Goal: Check status: Check status

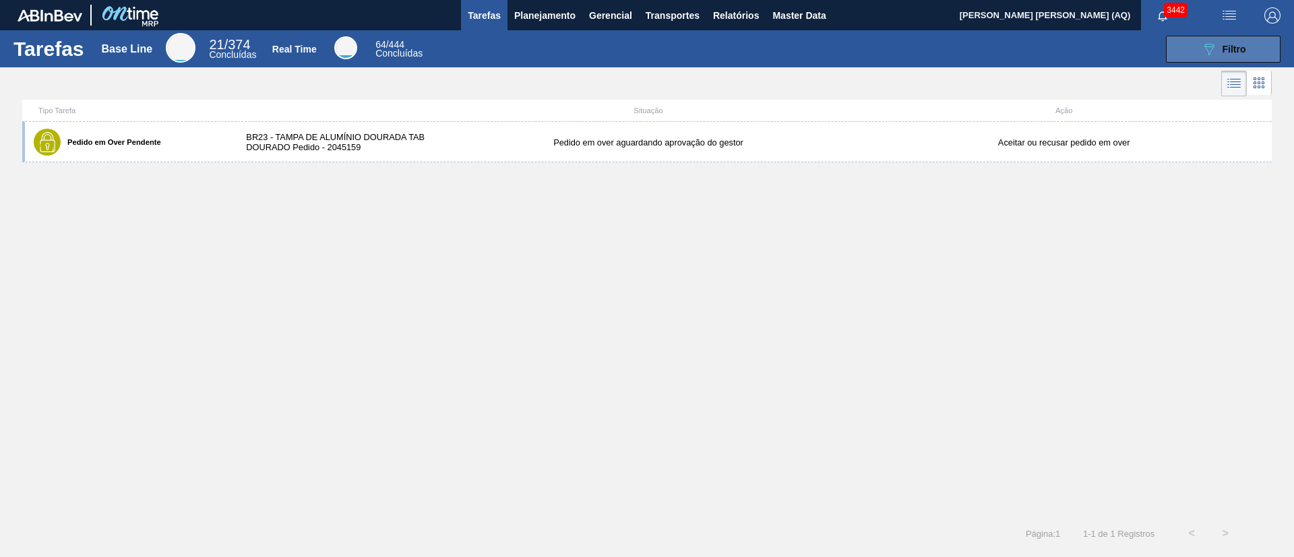
drag, startPoint x: 1224, startPoint y: 48, endPoint x: 1216, endPoint y: 59, distance: 14.0
click at [1224, 47] on span "Filtro" at bounding box center [1234, 49] width 24 height 11
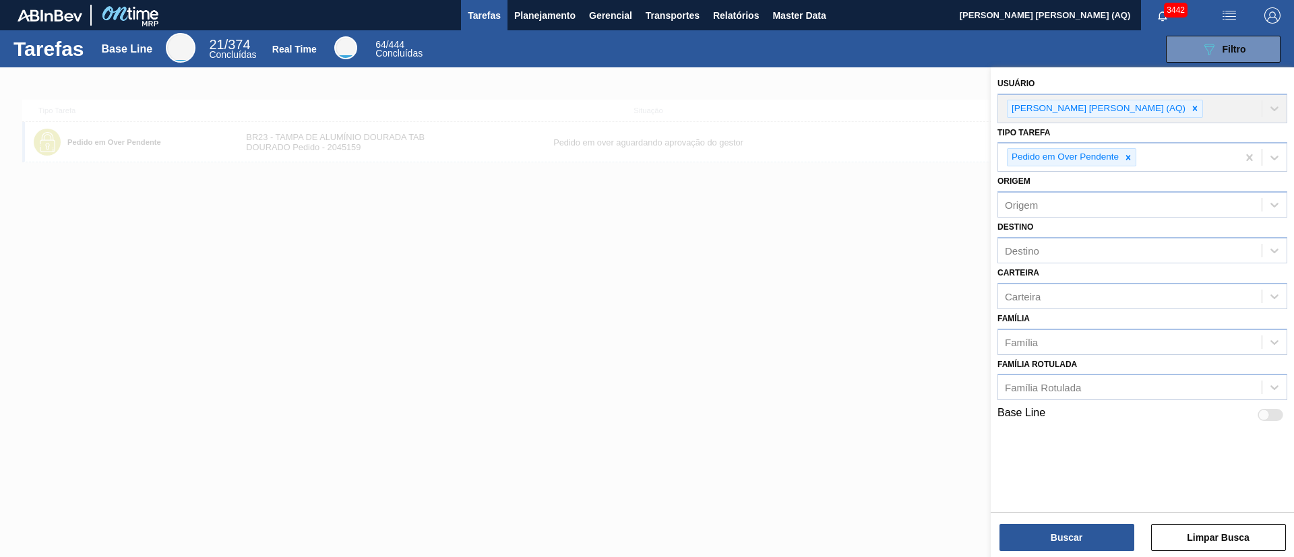
click at [761, 295] on div at bounding box center [647, 345] width 1294 height 557
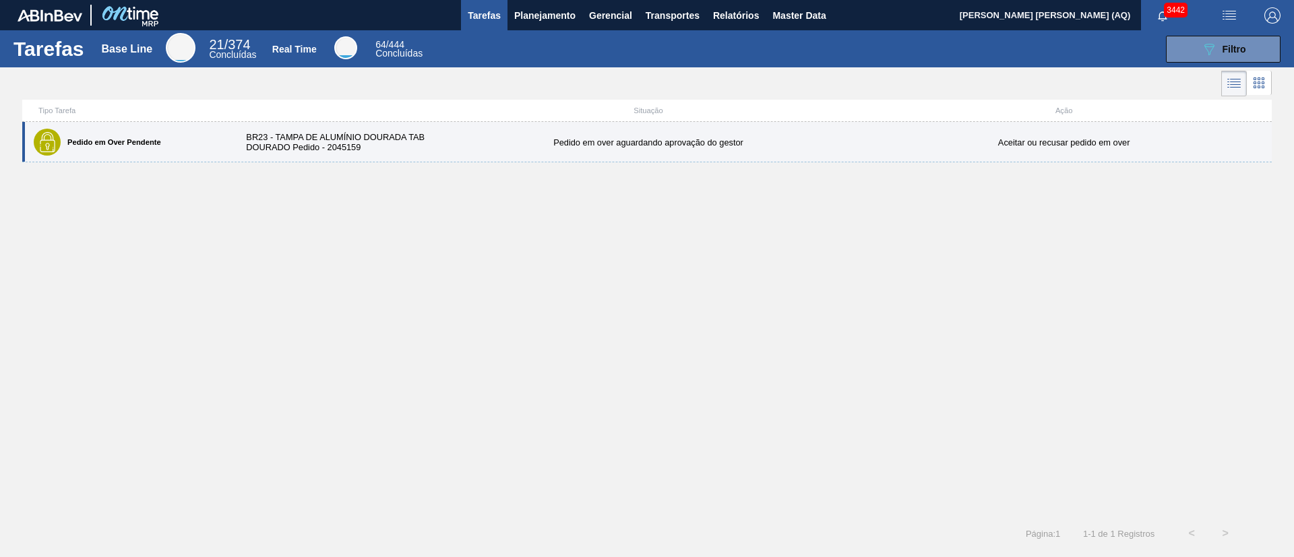
click at [500, 150] on div "Pedido em Over Pendente BR23 - TAMPA DE ALUMÍNIO DOURADA TAB DOURADO Pedido - 2…" at bounding box center [646, 142] width 1249 height 40
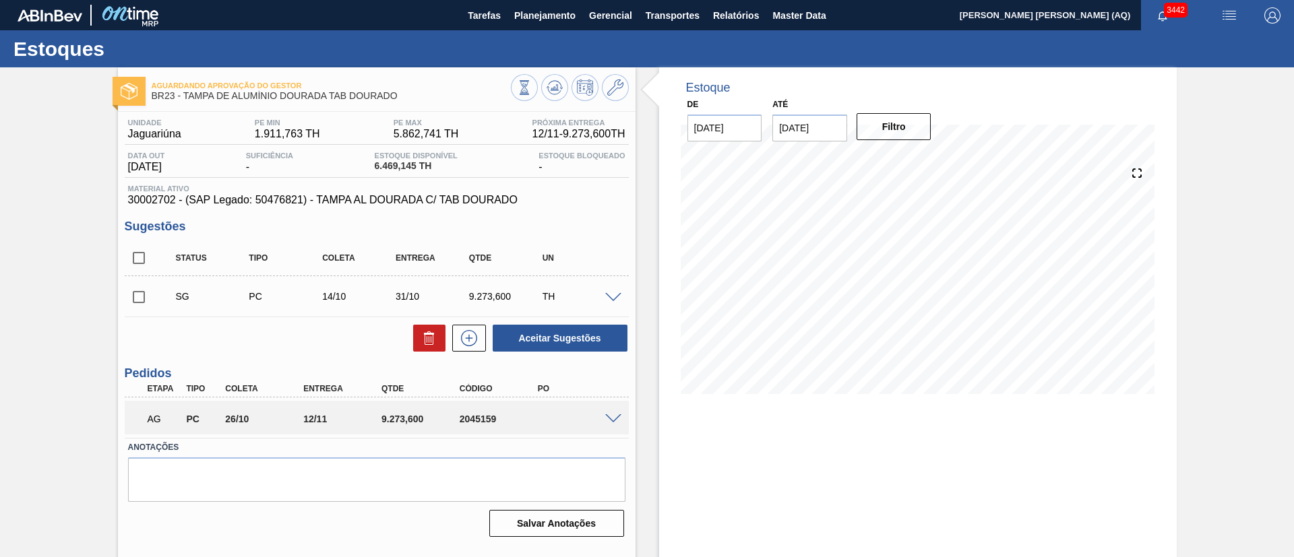
click at [827, 119] on input "22/10/2025" at bounding box center [809, 128] width 75 height 27
click at [916, 162] on div "outubro 2025" at bounding box center [854, 159] width 162 height 11
click at [920, 162] on button "Next Month" at bounding box center [922, 160] width 9 height 9
click at [795, 309] on div "30" at bounding box center [788, 313] width 18 height 18
type input "[DATE]"
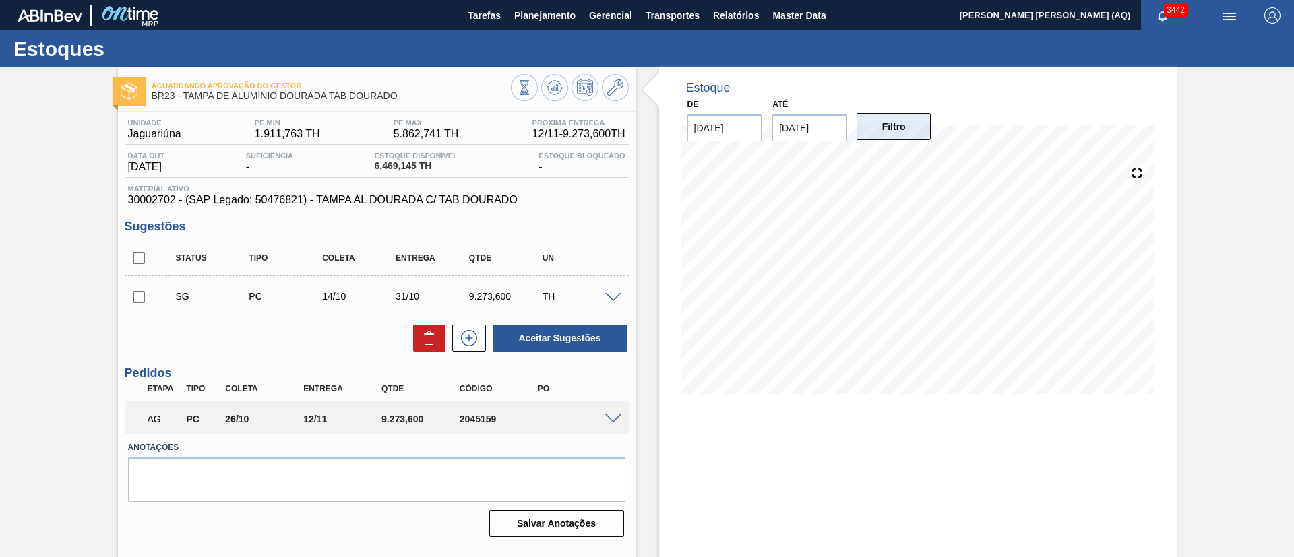
click at [901, 131] on button "Filtro" at bounding box center [893, 126] width 75 height 27
click at [137, 292] on input "checkbox" at bounding box center [139, 297] width 28 height 28
click at [417, 337] on button at bounding box center [429, 338] width 32 height 27
checkbox input "false"
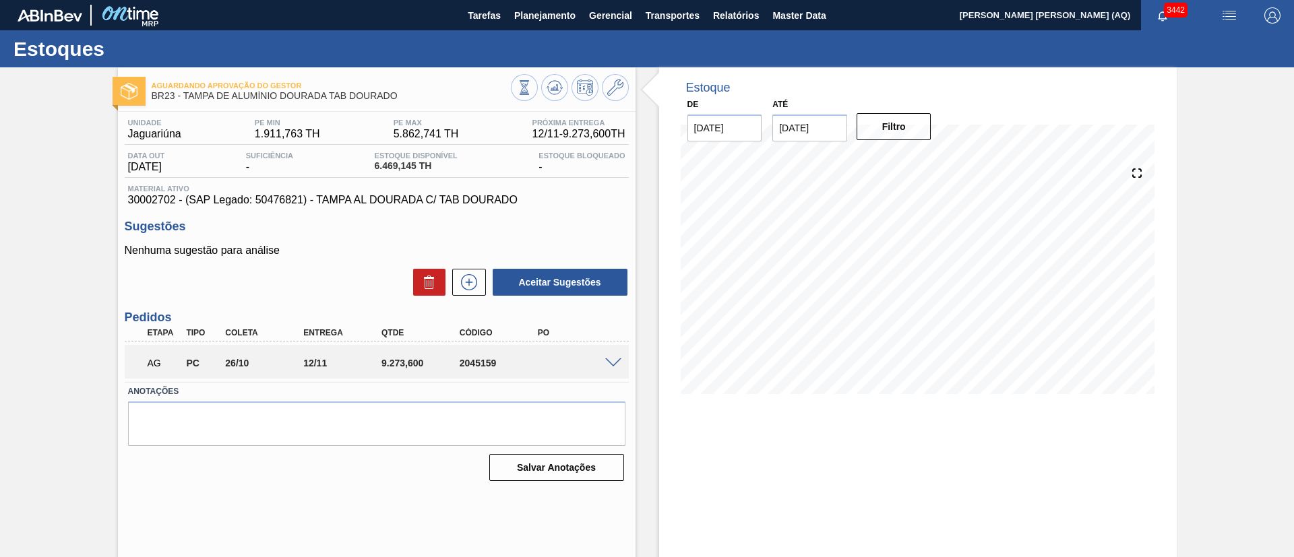
click at [614, 352] on div "AG PC 26/10 12/11 9.273,600 2045159" at bounding box center [377, 362] width 504 height 34
click at [614, 365] on span at bounding box center [613, 363] width 16 height 10
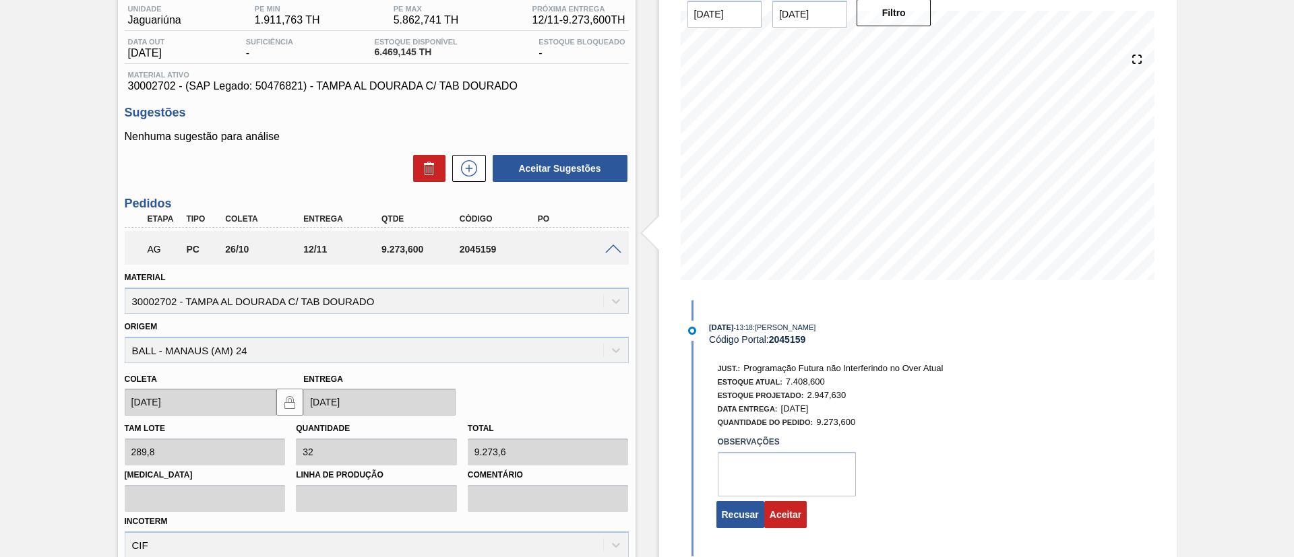
scroll to position [262, 0]
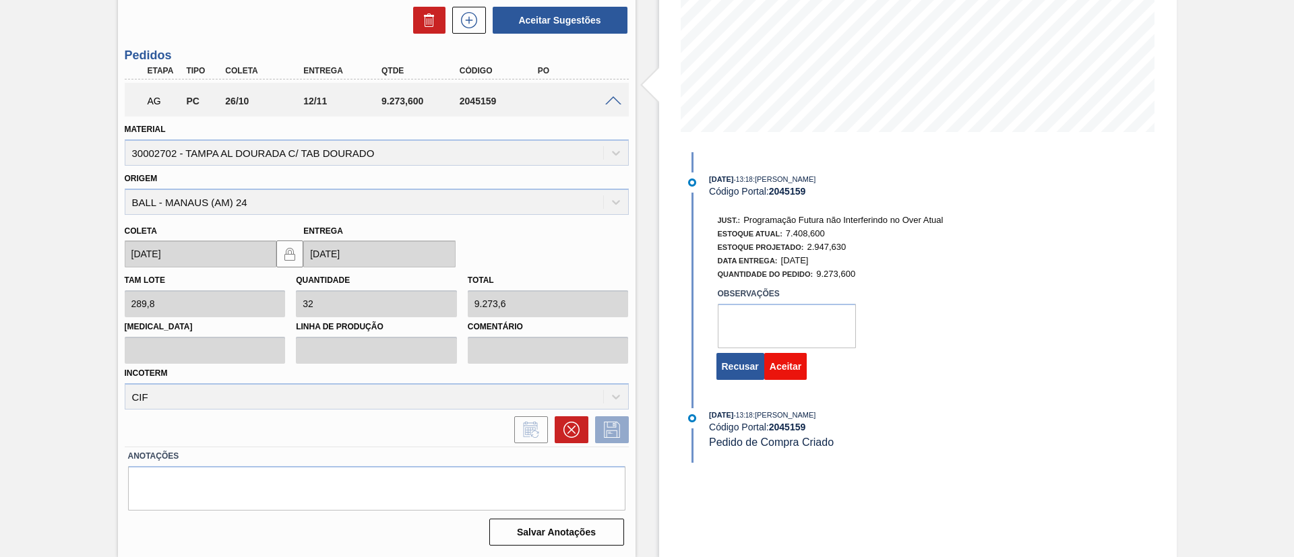
click at [794, 372] on button "Aceitar" at bounding box center [785, 366] width 42 height 27
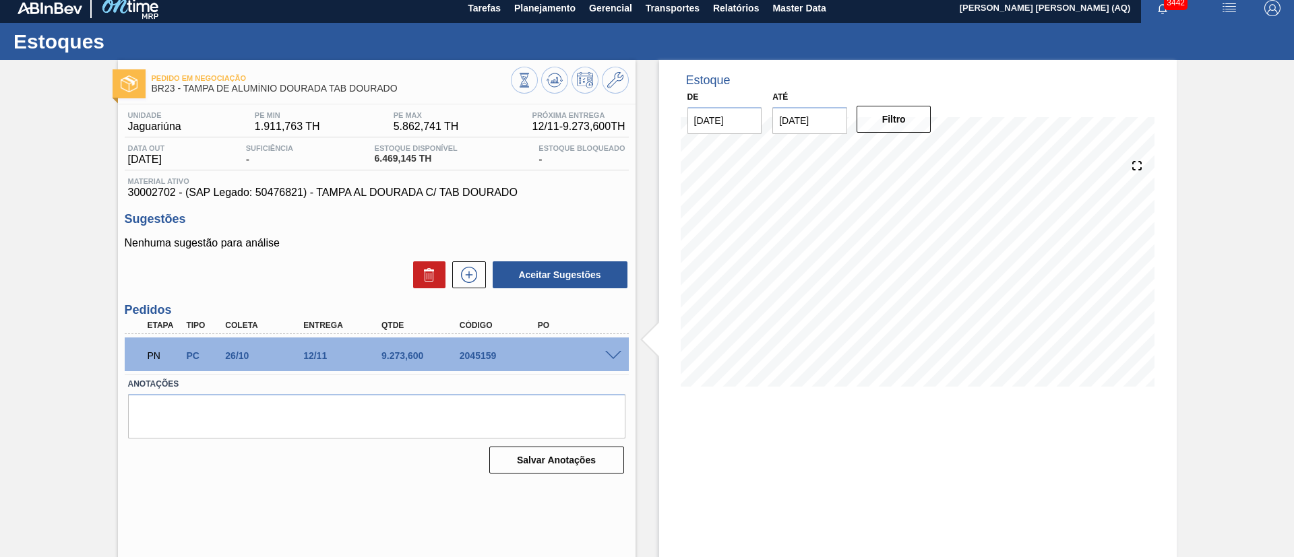
scroll to position [0, 0]
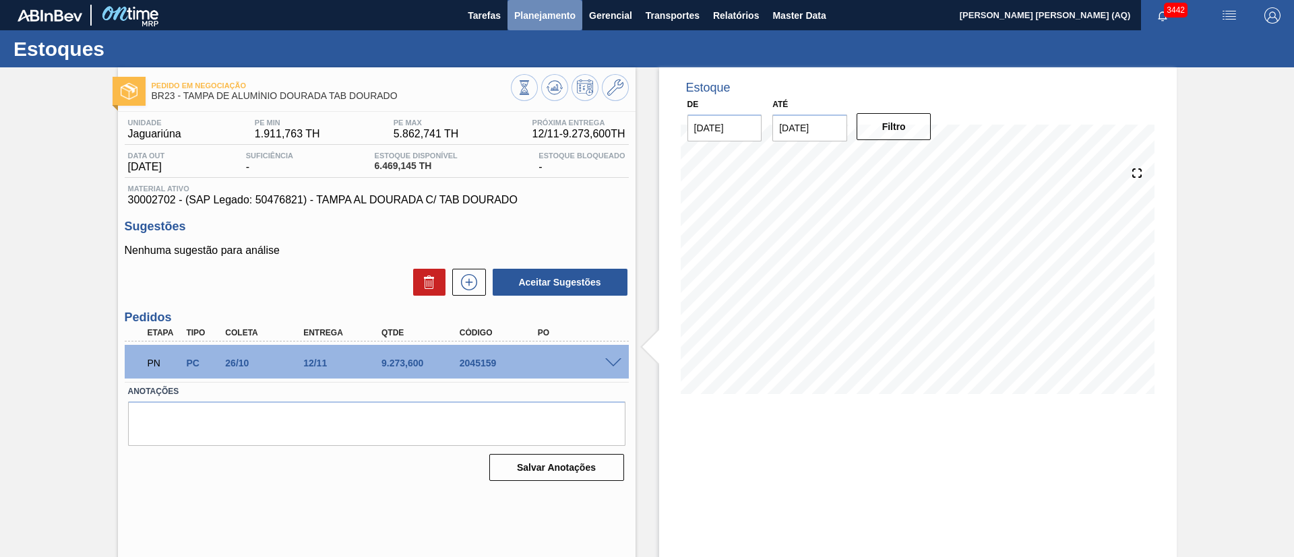
click at [565, 25] on button "Planejamento" at bounding box center [544, 15] width 75 height 30
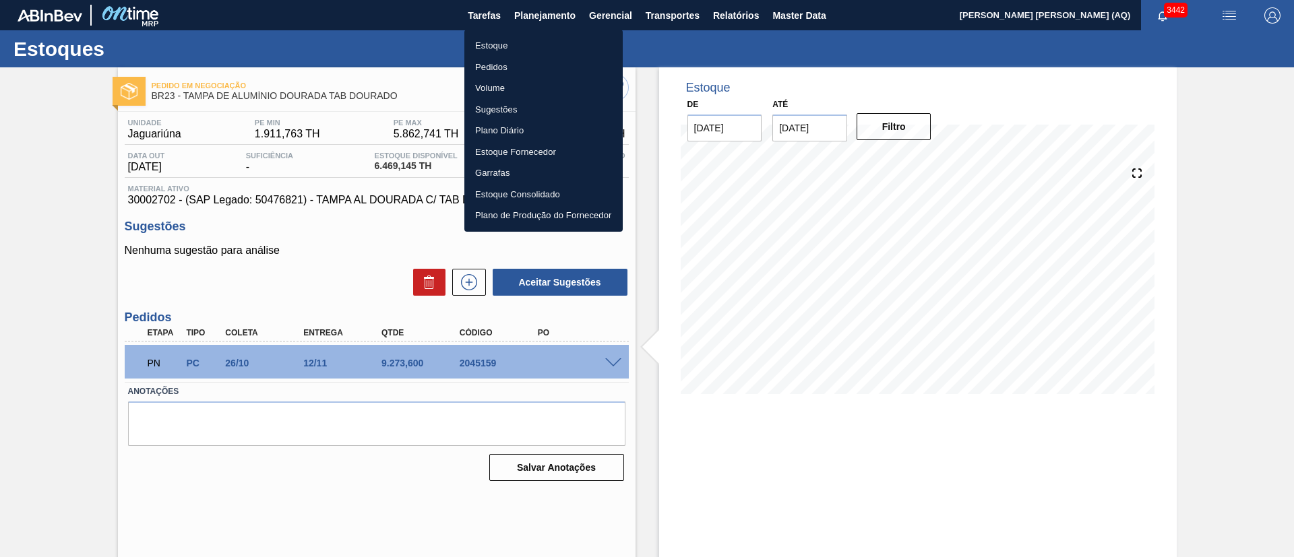
click at [496, 53] on li "Estoque" at bounding box center [543, 46] width 158 height 22
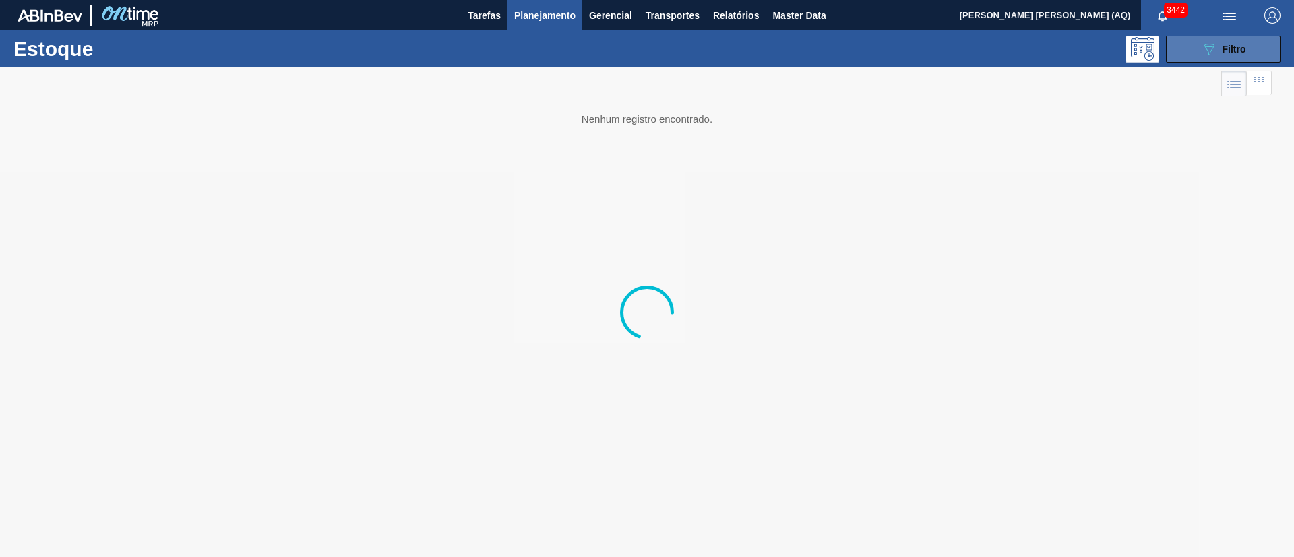
click at [1202, 59] on button "089F7B8B-B2A5-4AFE-B5C0-19BA573D28AC Filtro" at bounding box center [1223, 49] width 115 height 27
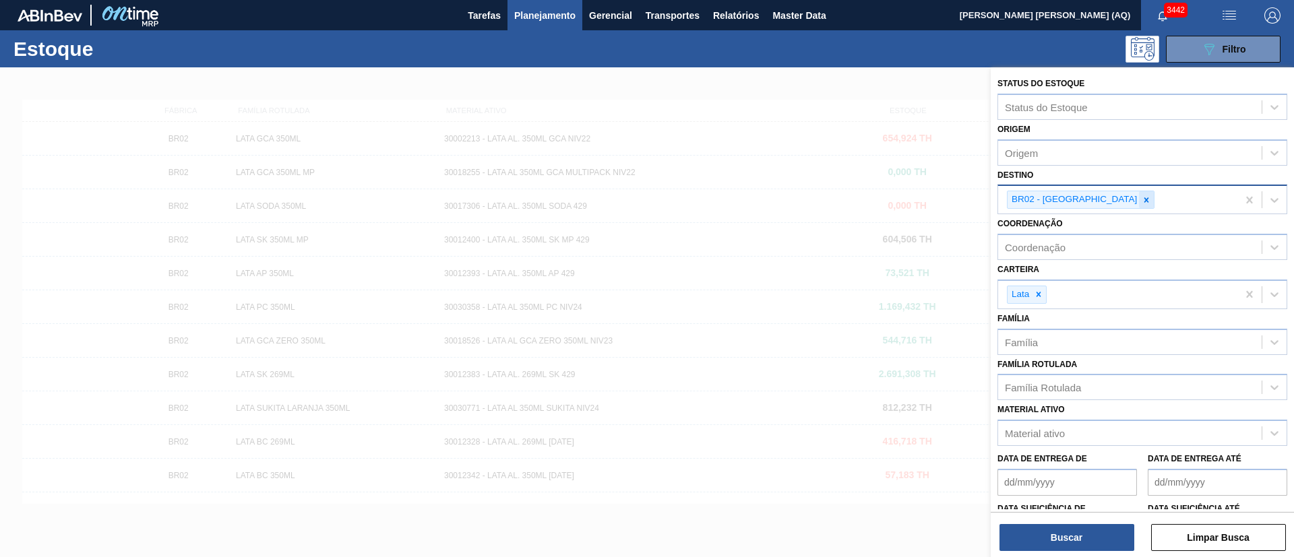
click at [1141, 195] on icon at bounding box center [1145, 199] width 9 height 9
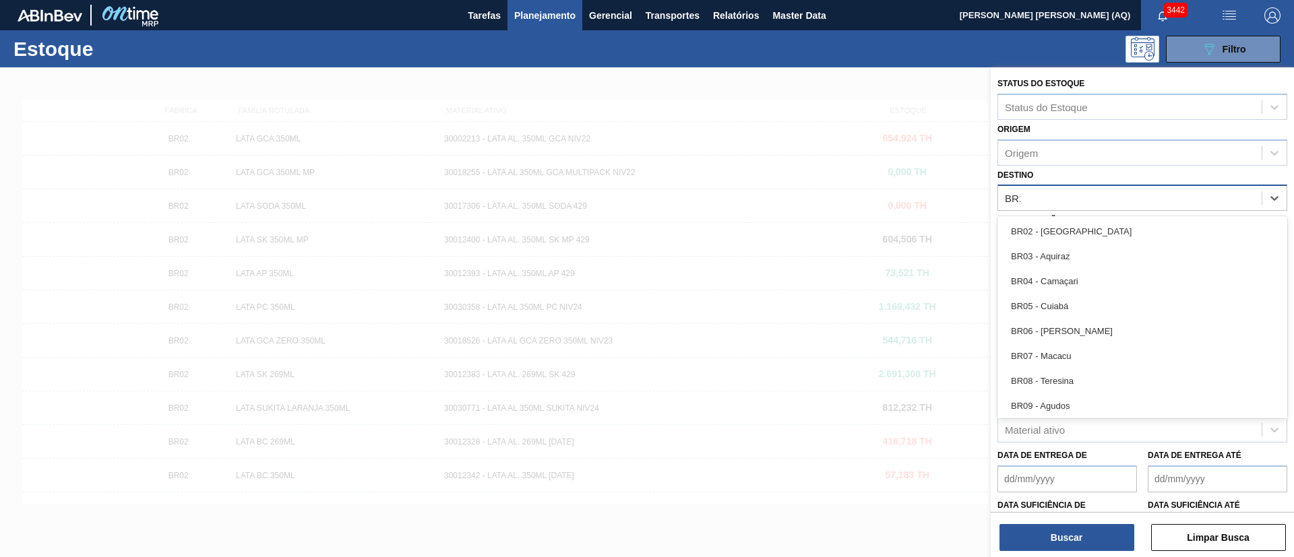
type input "BR16"
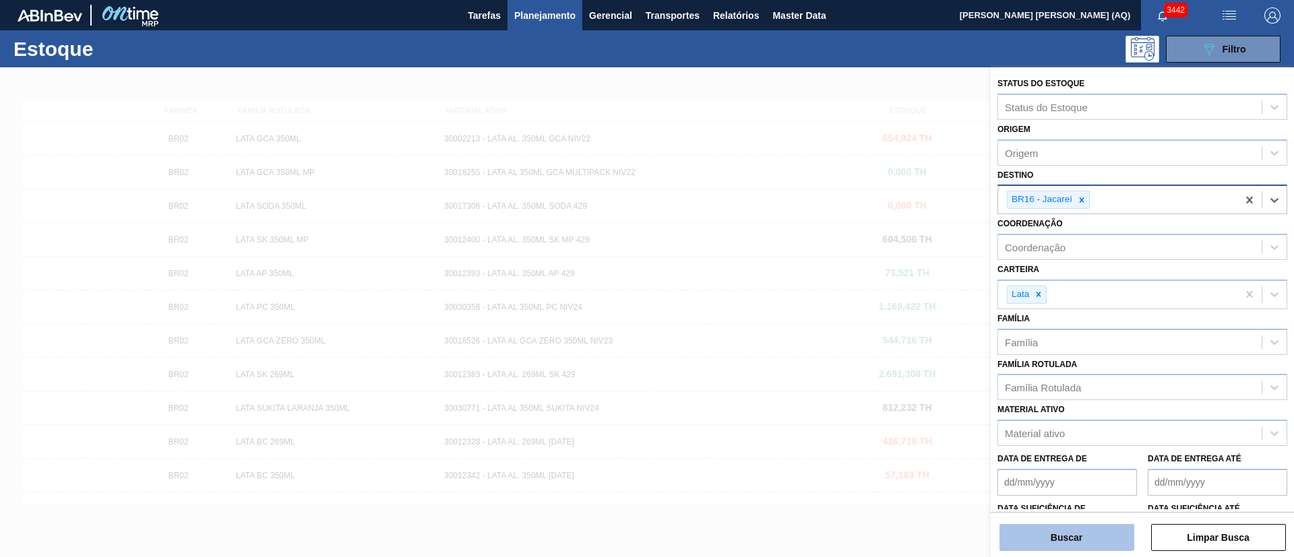
click at [1106, 544] on button "Buscar" at bounding box center [1066, 537] width 135 height 27
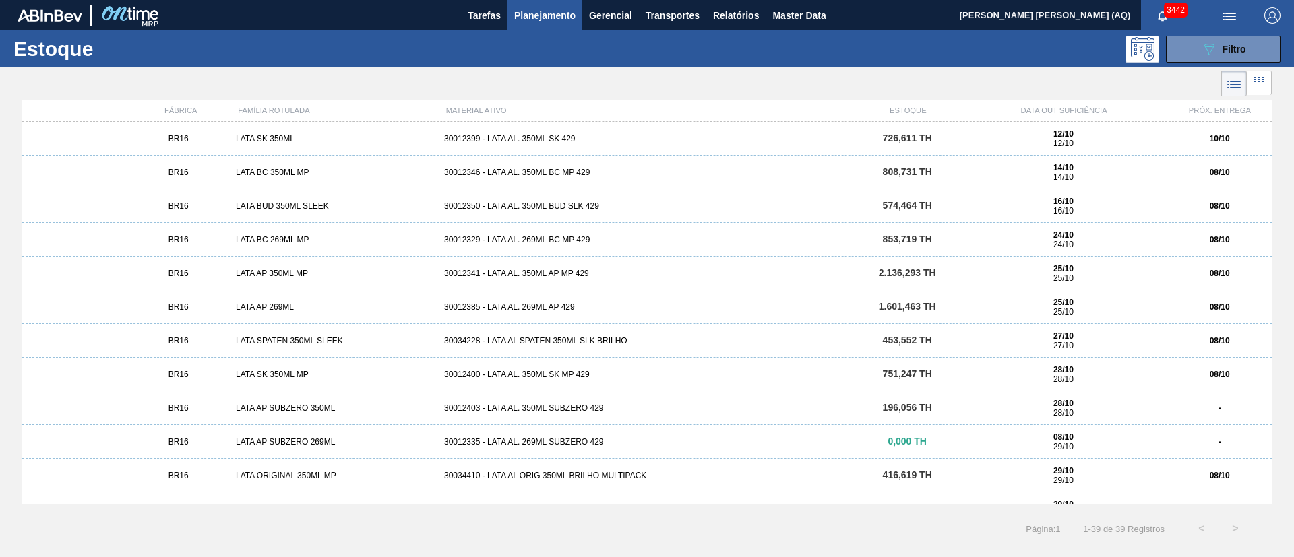
scroll to position [230, 0]
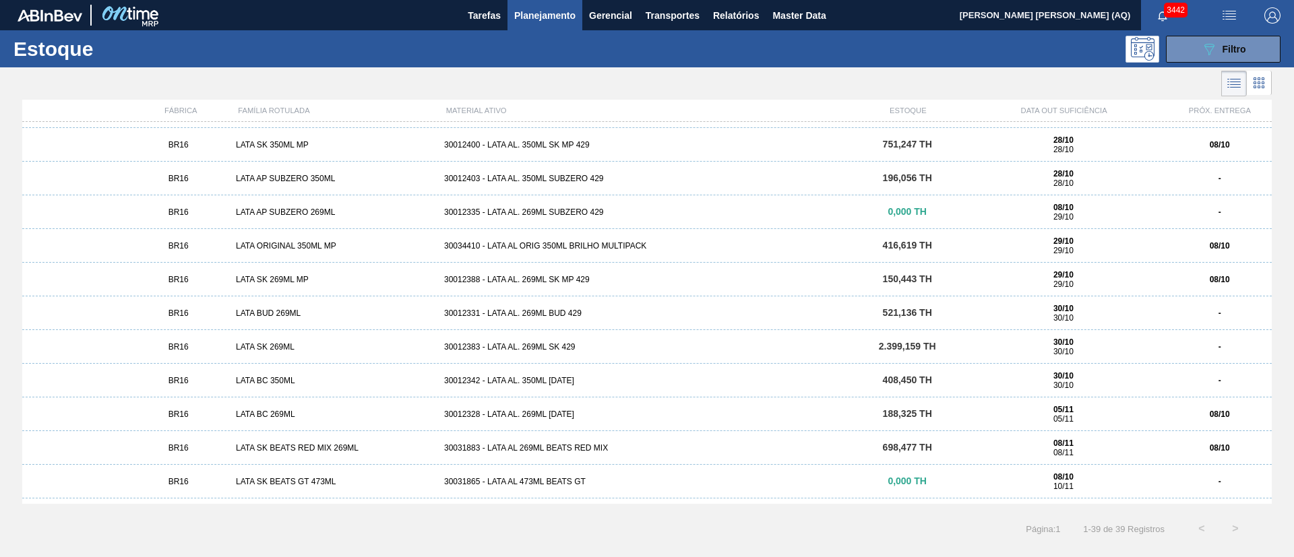
click at [505, 307] on div "BR16 LATA BUD 269ML 30012331 - LATA AL. 269ML BUD 429 521,136 TH 30/10 30/10 -" at bounding box center [646, 313] width 1249 height 34
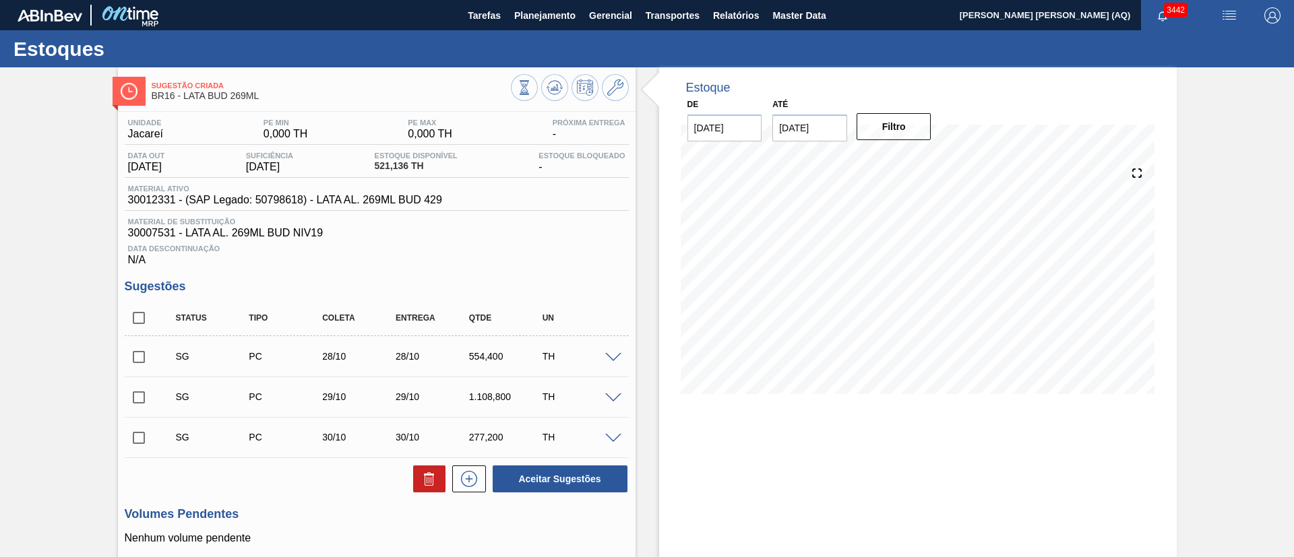
scroll to position [159, 0]
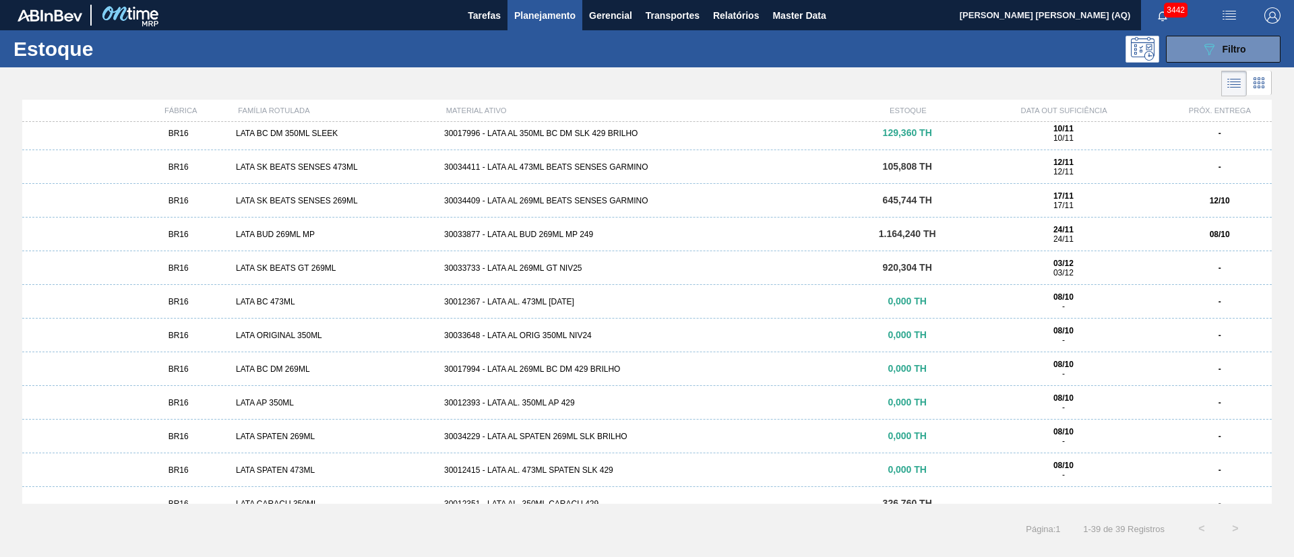
scroll to position [634, 0]
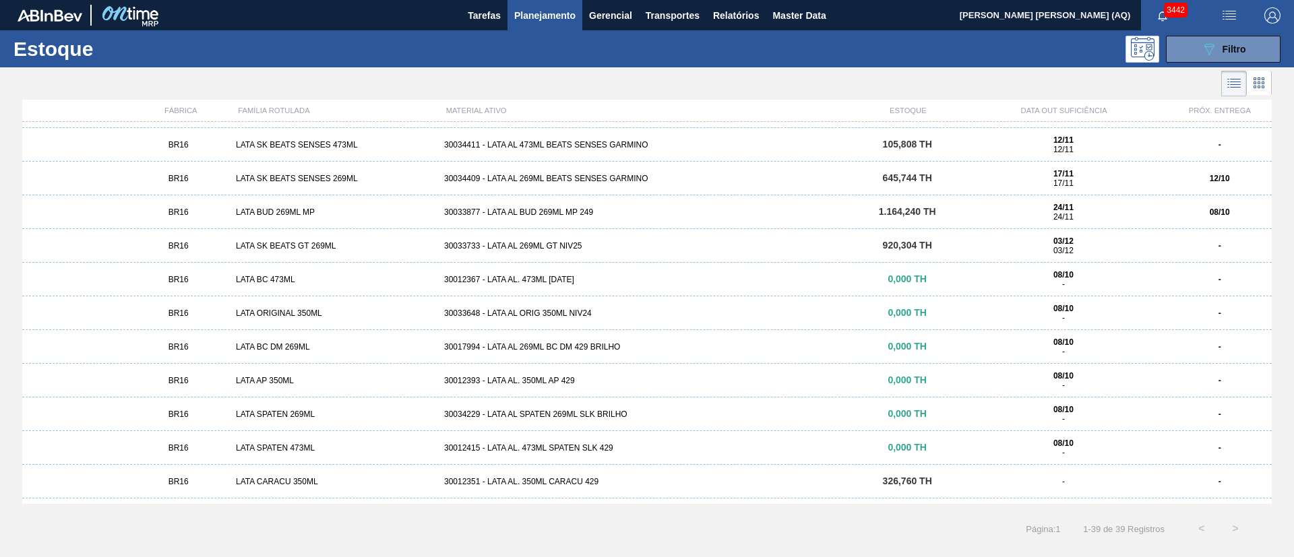
click at [361, 208] on div "LATA BUD 269ML MP" at bounding box center [334, 212] width 208 height 9
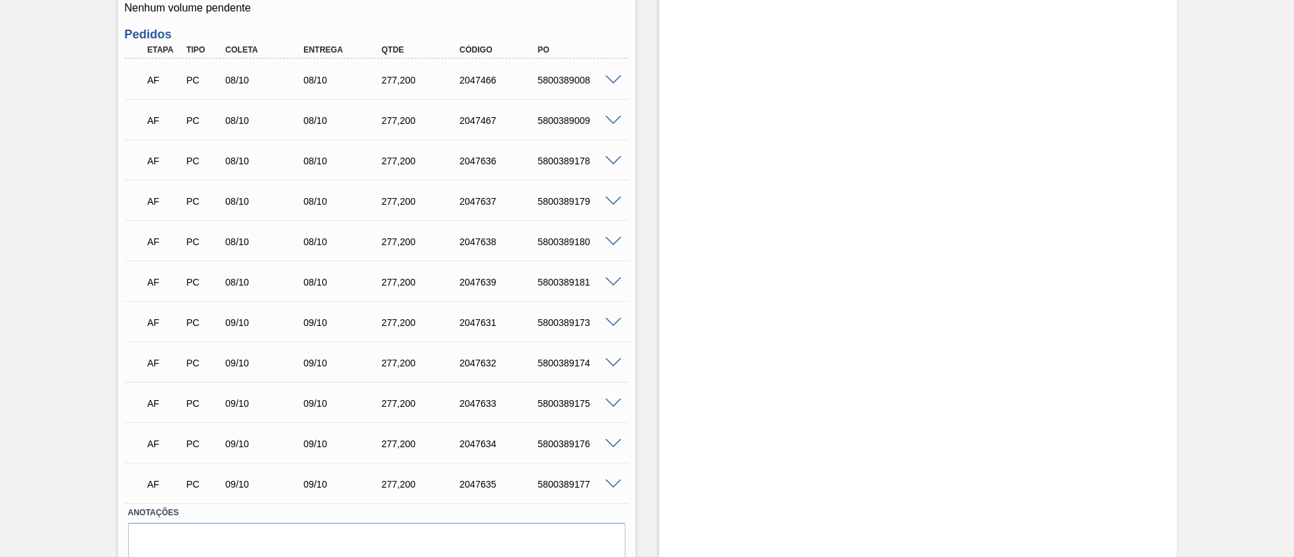
scroll to position [472, 0]
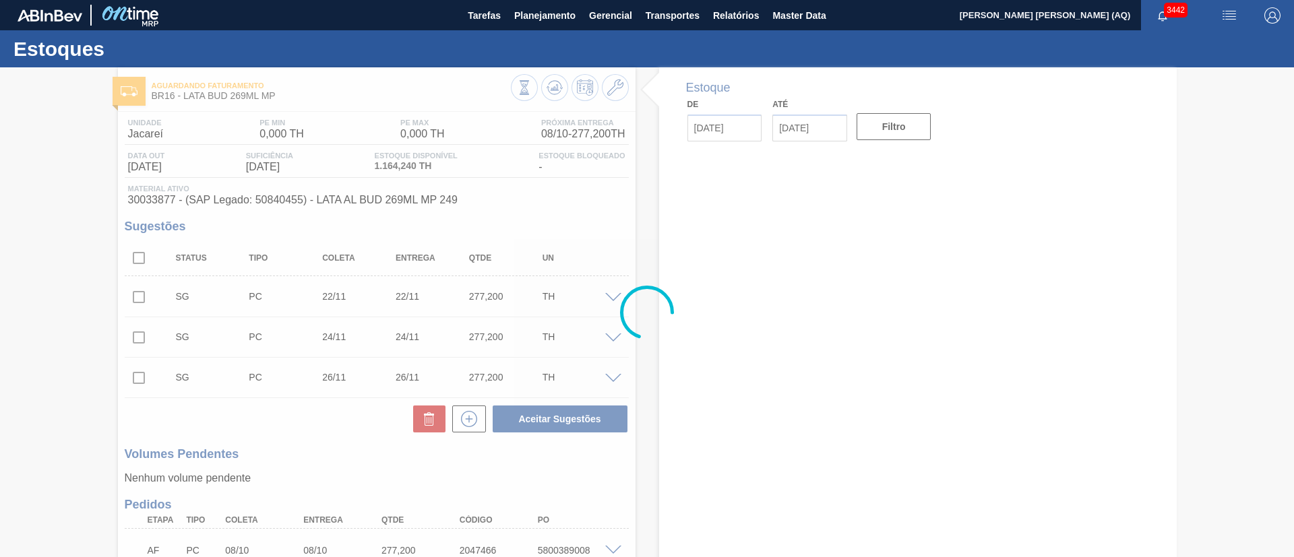
type input "[DATE]"
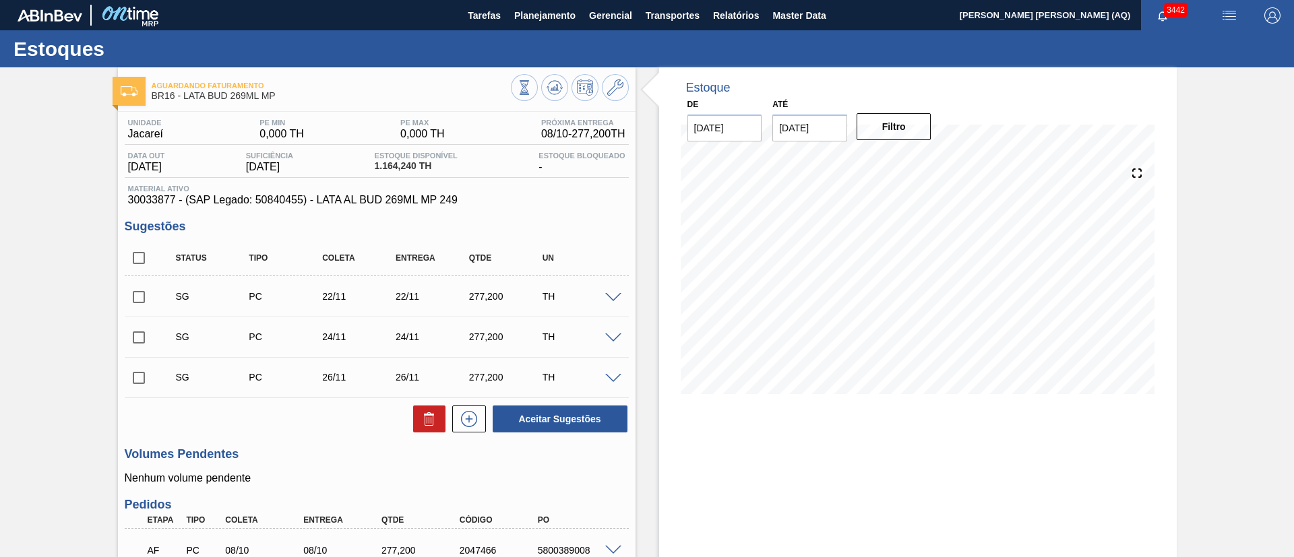
click at [540, 18] on span "Planejamento" at bounding box center [544, 15] width 61 height 16
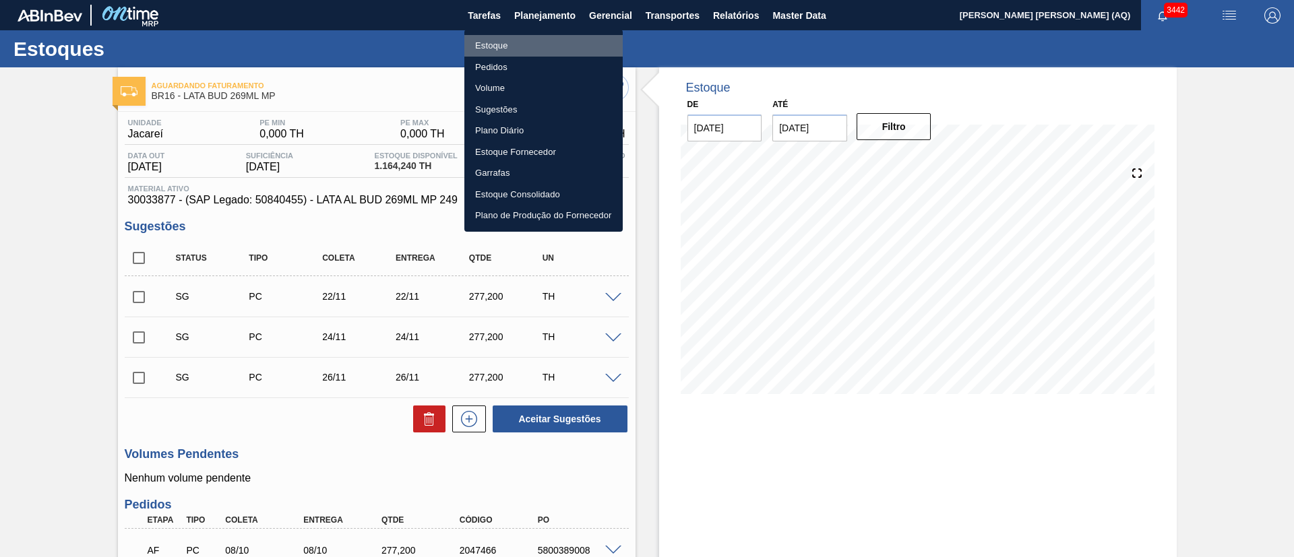
click at [488, 44] on li "Estoque" at bounding box center [543, 46] width 158 height 22
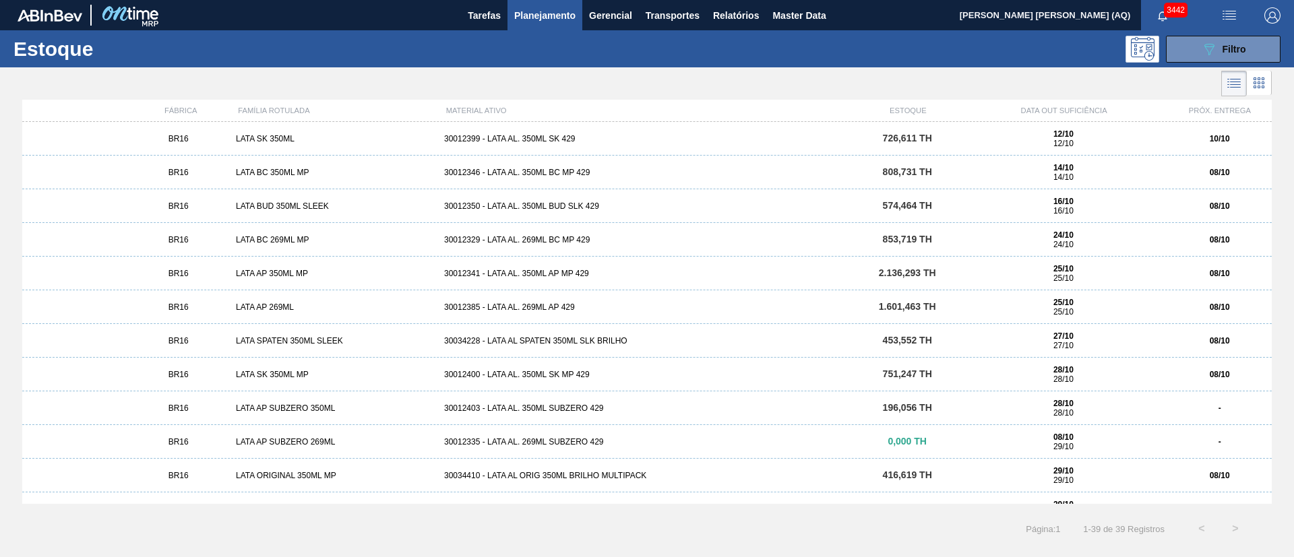
click at [1162, 63] on div "Estoque 089F7B8B-B2A5-4AFE-B5C0-19BA573D28AC Filtro" at bounding box center [647, 48] width 1294 height 37
click at [1182, 44] on button "089F7B8B-B2A5-4AFE-B5C0-19BA573D28AC Filtro" at bounding box center [1223, 49] width 115 height 27
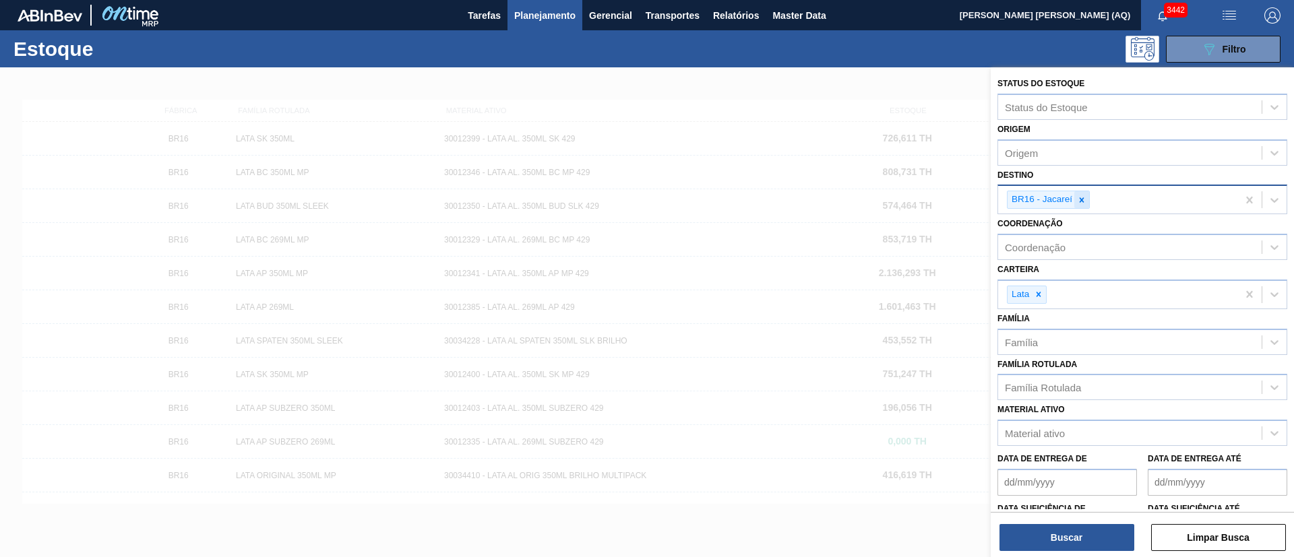
click at [1087, 201] on div at bounding box center [1081, 199] width 15 height 17
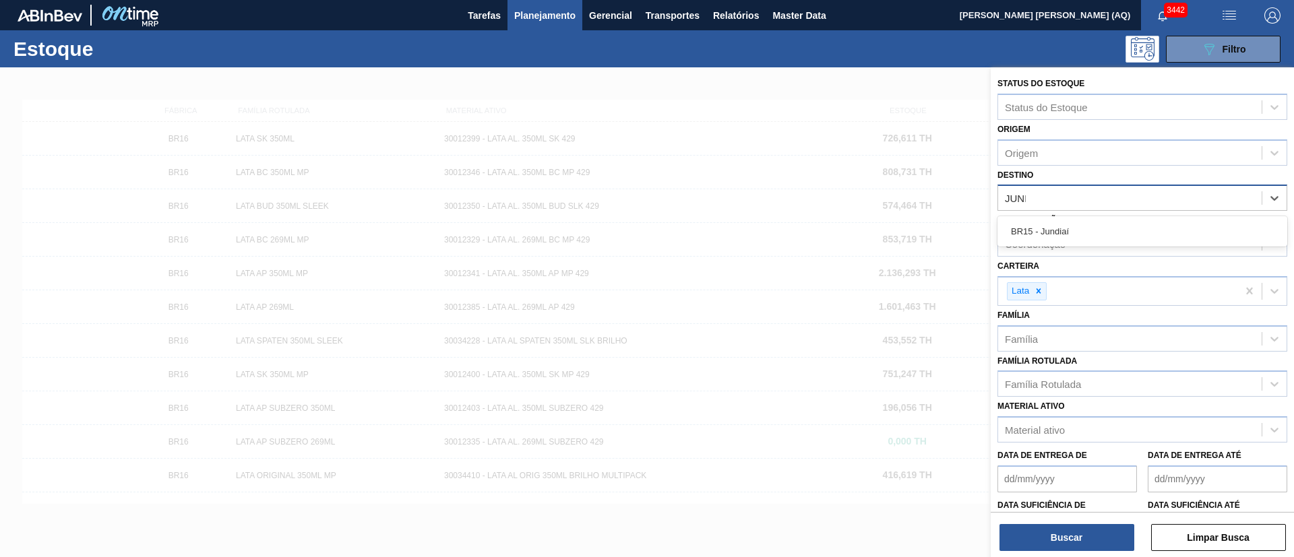
type input "JUNDI"
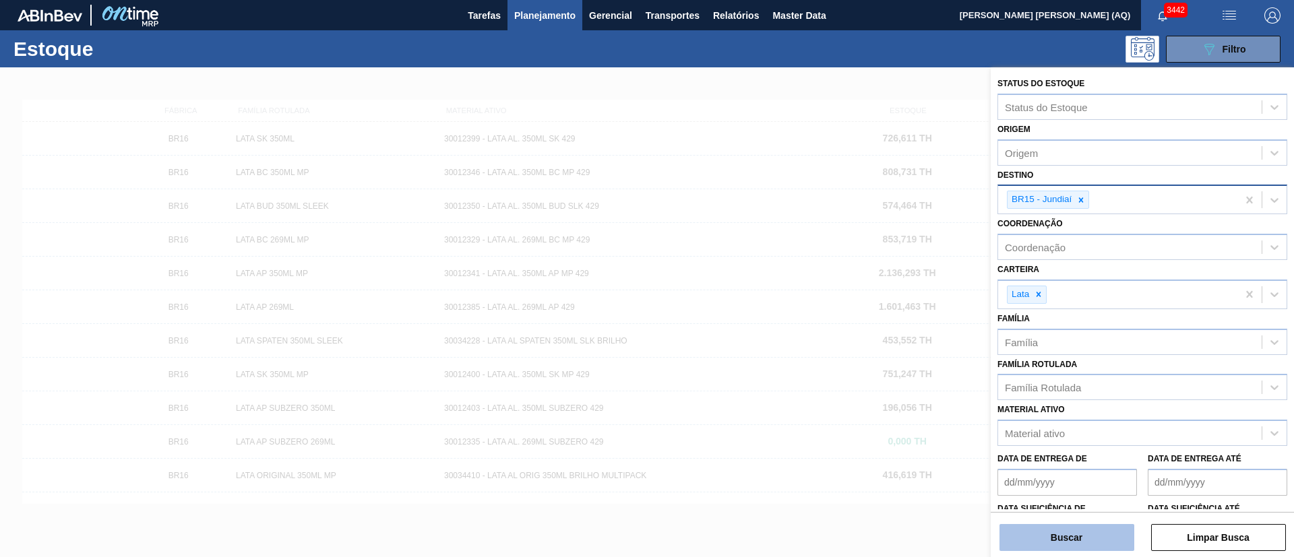
click at [1119, 536] on button "Buscar" at bounding box center [1066, 537] width 135 height 27
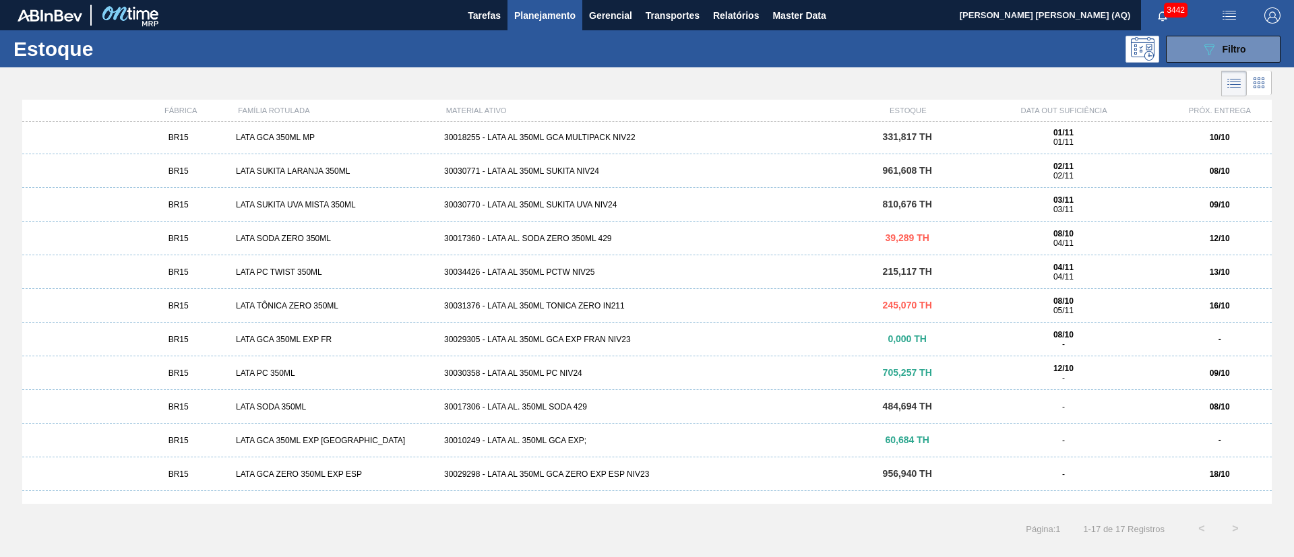
scroll to position [191, 0]
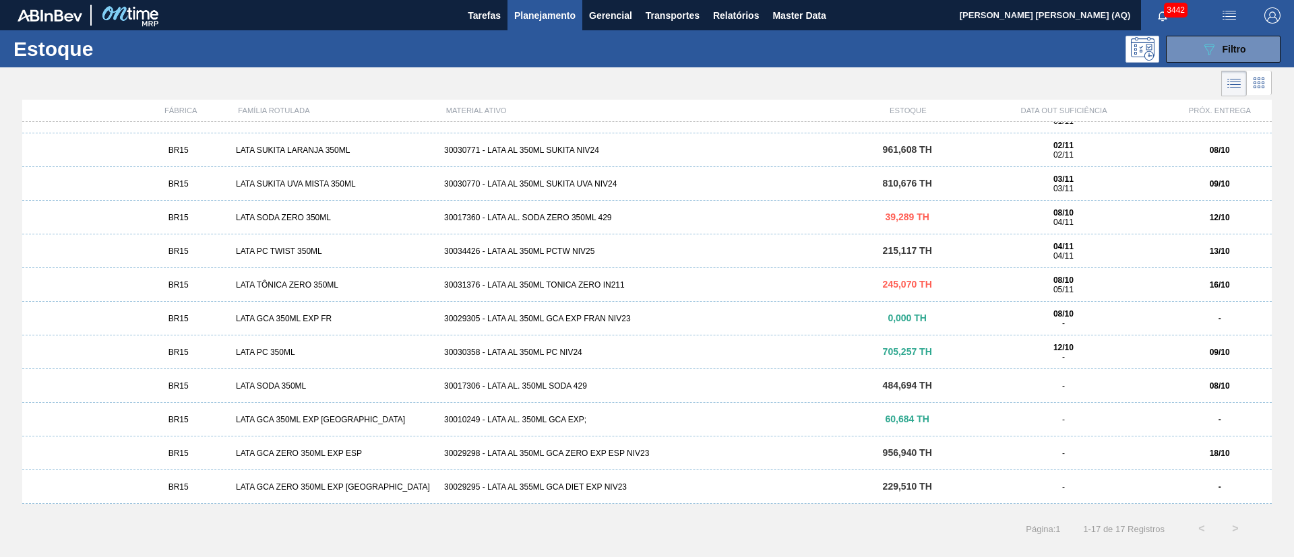
click at [528, 449] on div "30029298 - LATA AL 350ML GCA ZERO EXP ESP NIV23" at bounding box center [647, 453] width 416 height 9
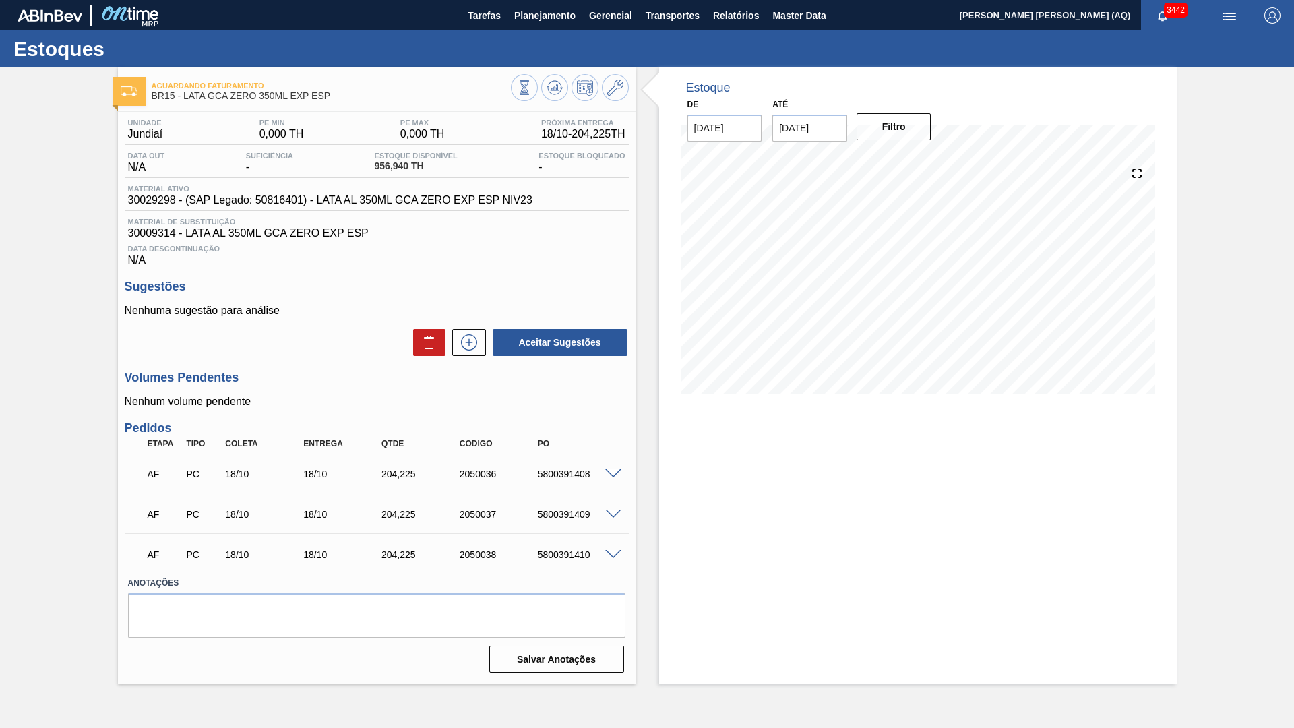
click at [1149, 459] on div "Estoque De [DATE] Até [DATE] Filtro 19/10 Projeção de Estoque 867.903 [DOMAIN_N…" at bounding box center [917, 375] width 517 height 616
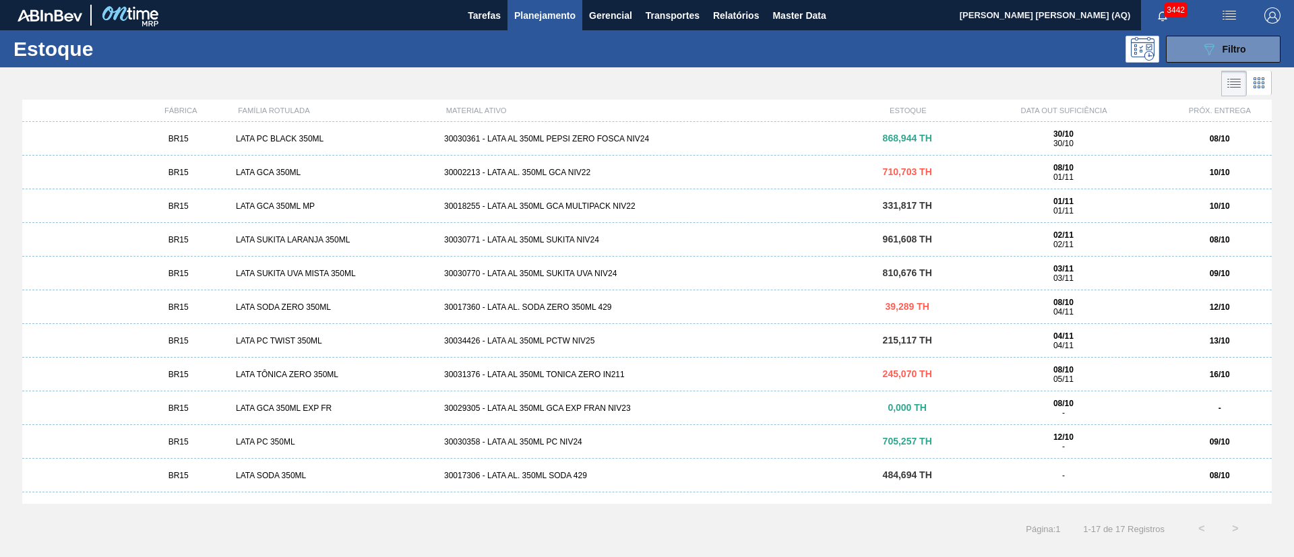
scroll to position [191, 0]
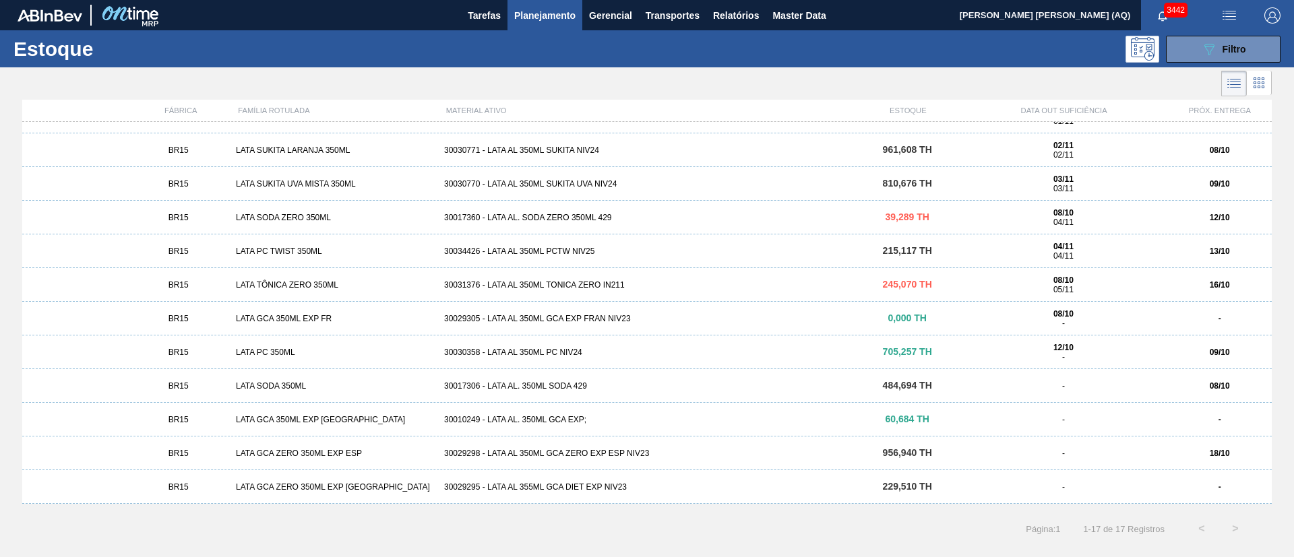
click at [283, 415] on div "LATA GCA 350ML EXP [GEOGRAPHIC_DATA]" at bounding box center [334, 419] width 208 height 9
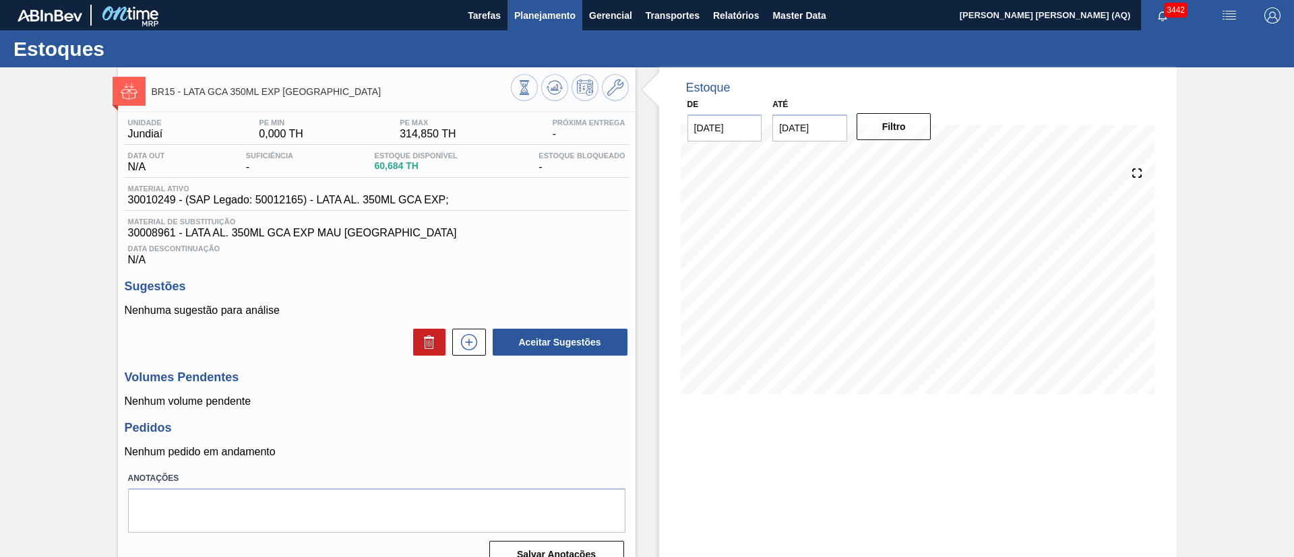
click at [579, 20] on button "Planejamento" at bounding box center [544, 15] width 75 height 30
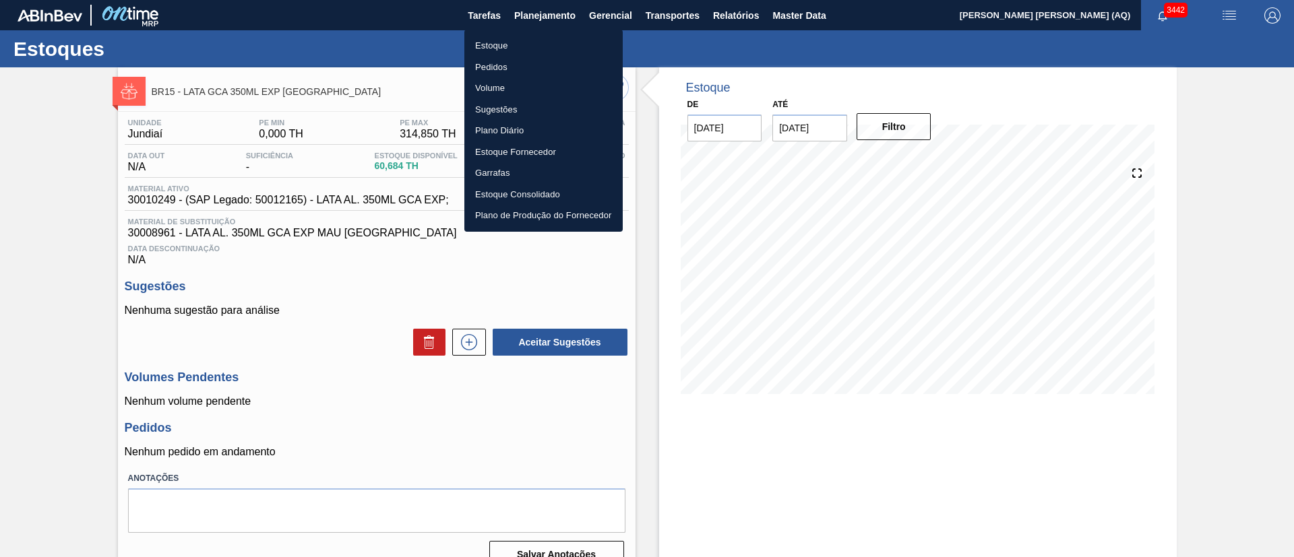
click at [507, 43] on li "Estoque" at bounding box center [543, 46] width 158 height 22
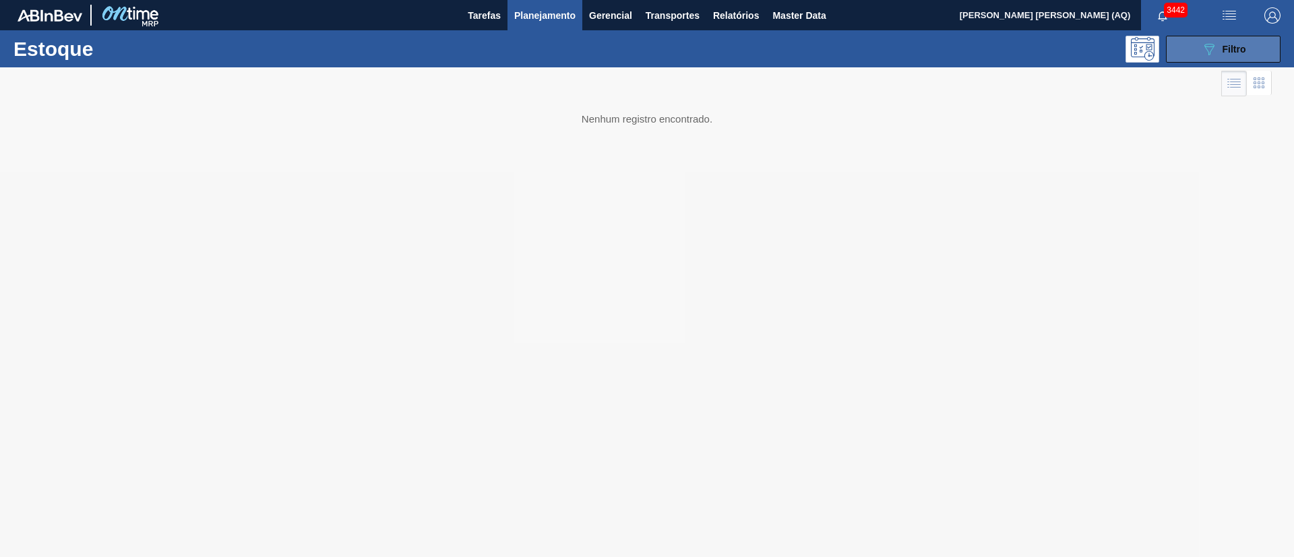
click at [1205, 52] on icon "089F7B8B-B2A5-4AFE-B5C0-19BA573D28AC" at bounding box center [1209, 49] width 16 height 16
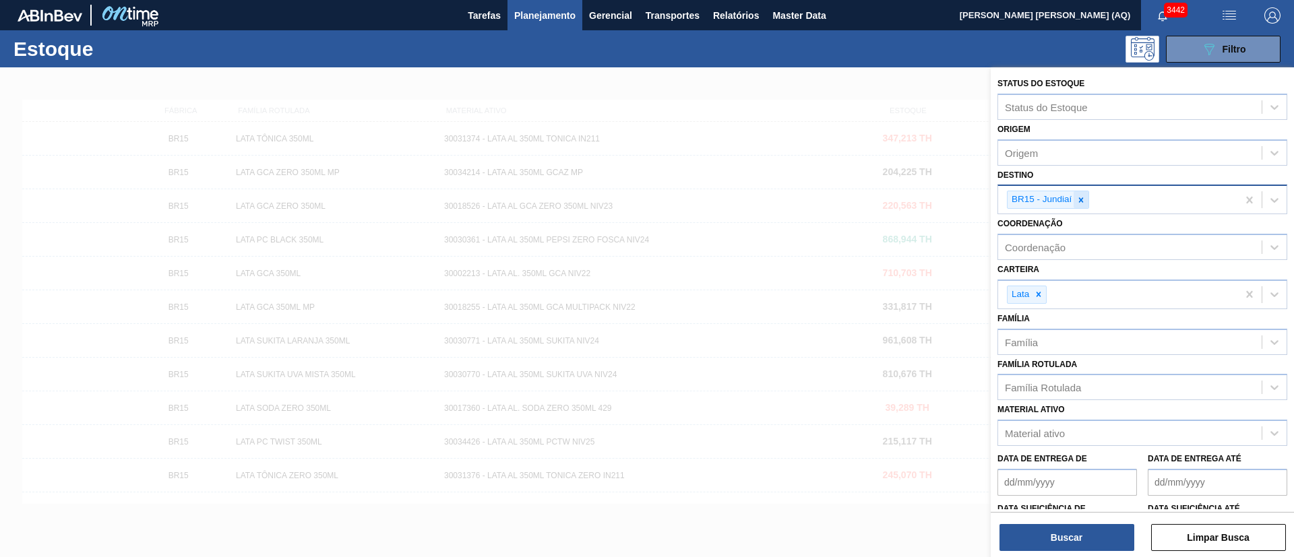
click at [1082, 201] on icon at bounding box center [1081, 199] width 5 height 5
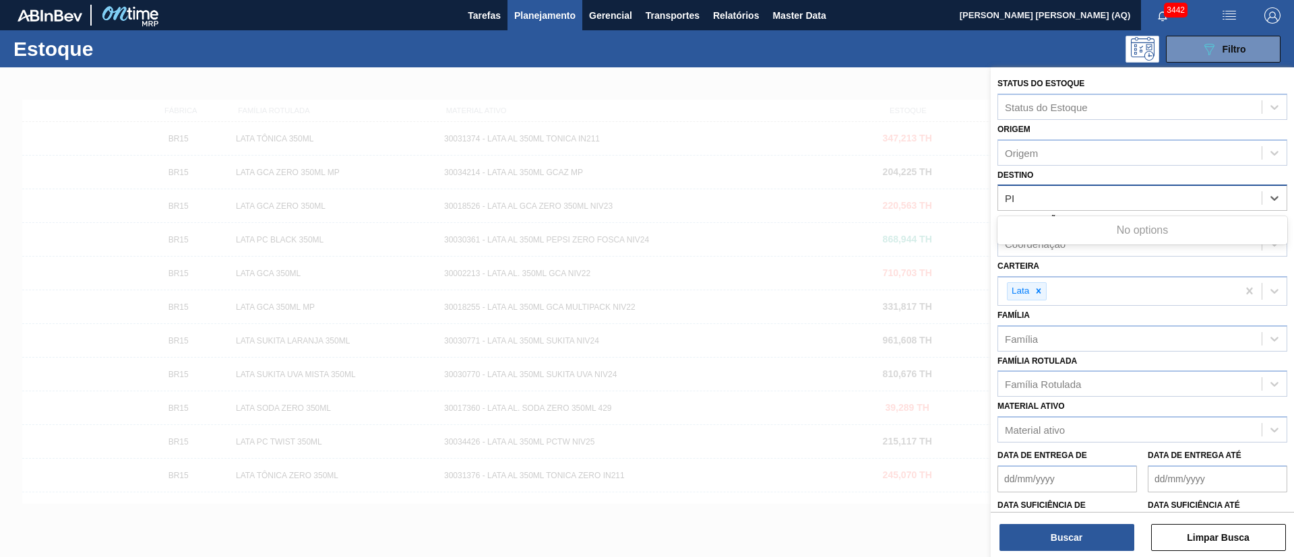
type input "P"
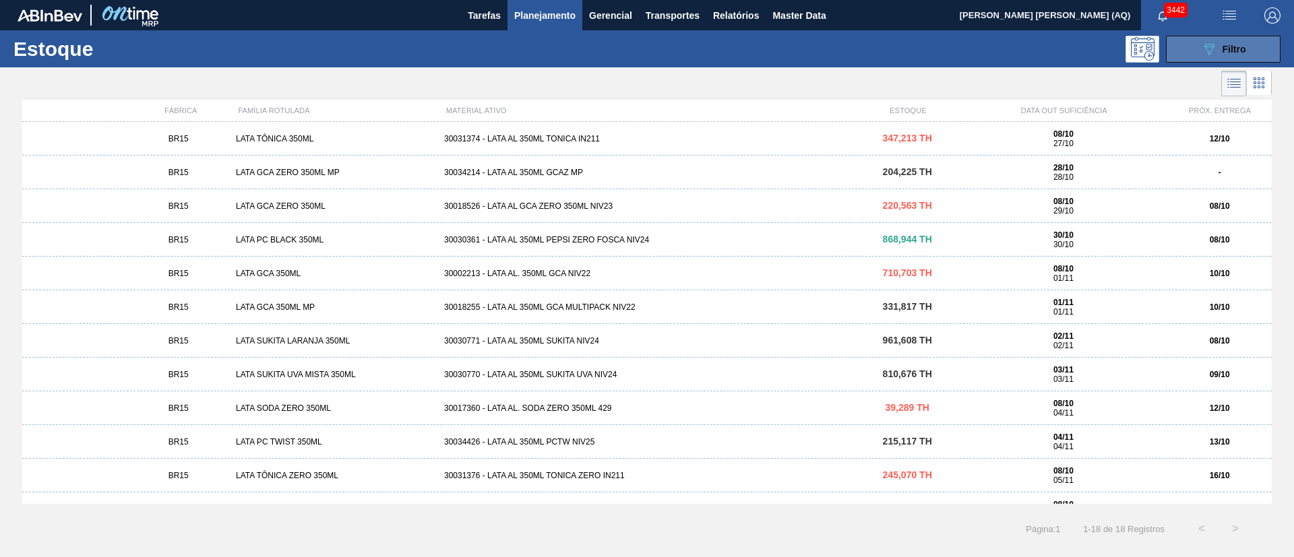
click at [1246, 43] on button "089F7B8B-B2A5-4AFE-B5C0-19BA573D28AC Filtro" at bounding box center [1223, 49] width 115 height 27
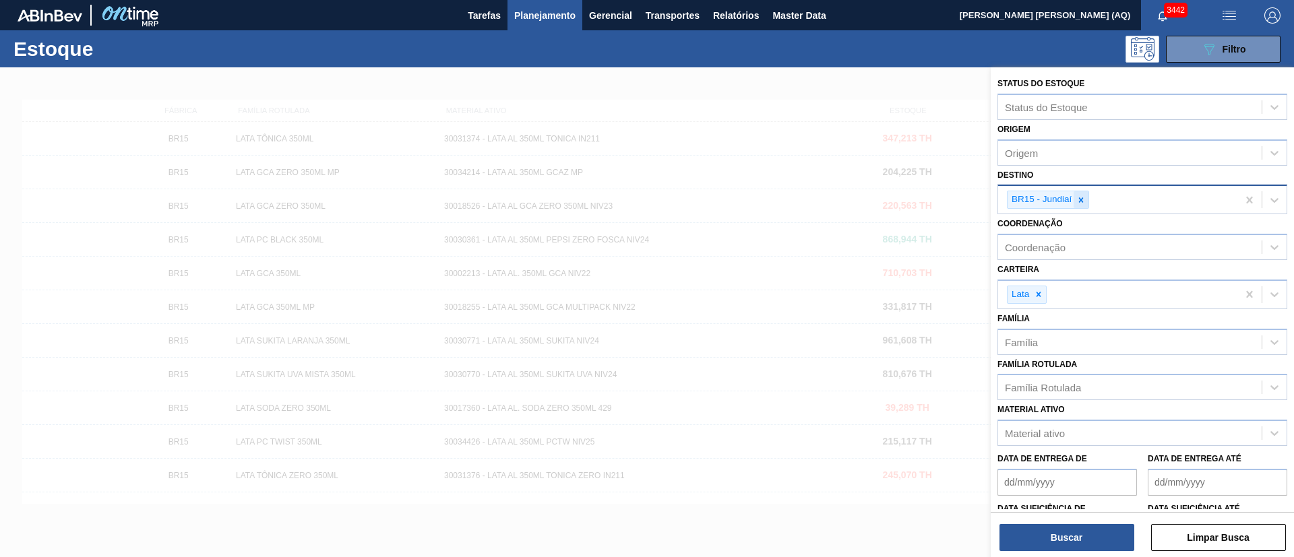
click at [1084, 193] on div at bounding box center [1080, 199] width 15 height 17
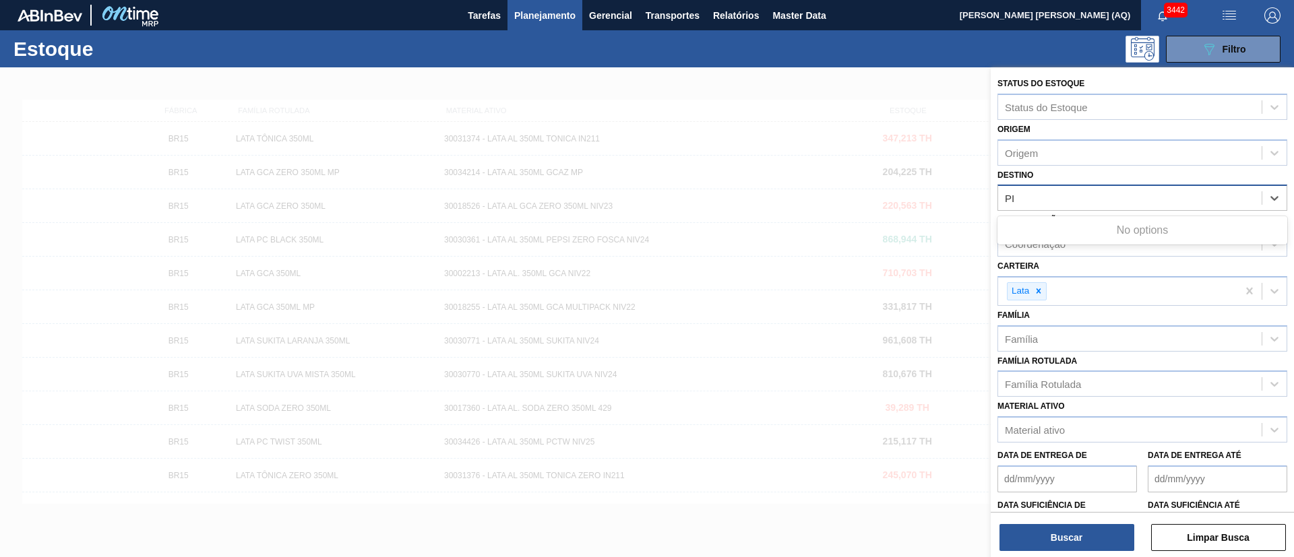
type input "P"
type input "pi"
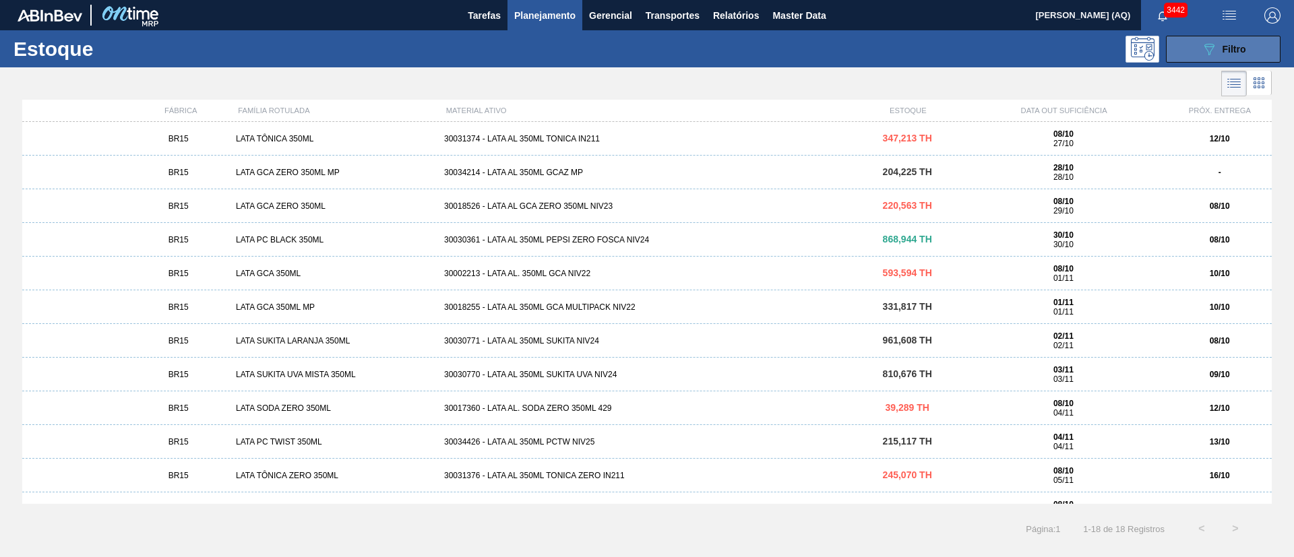
click at [1182, 41] on button "089F7B8B-B2A5-4AFE-B5C0-19BA573D28AC Filtro" at bounding box center [1223, 49] width 115 height 27
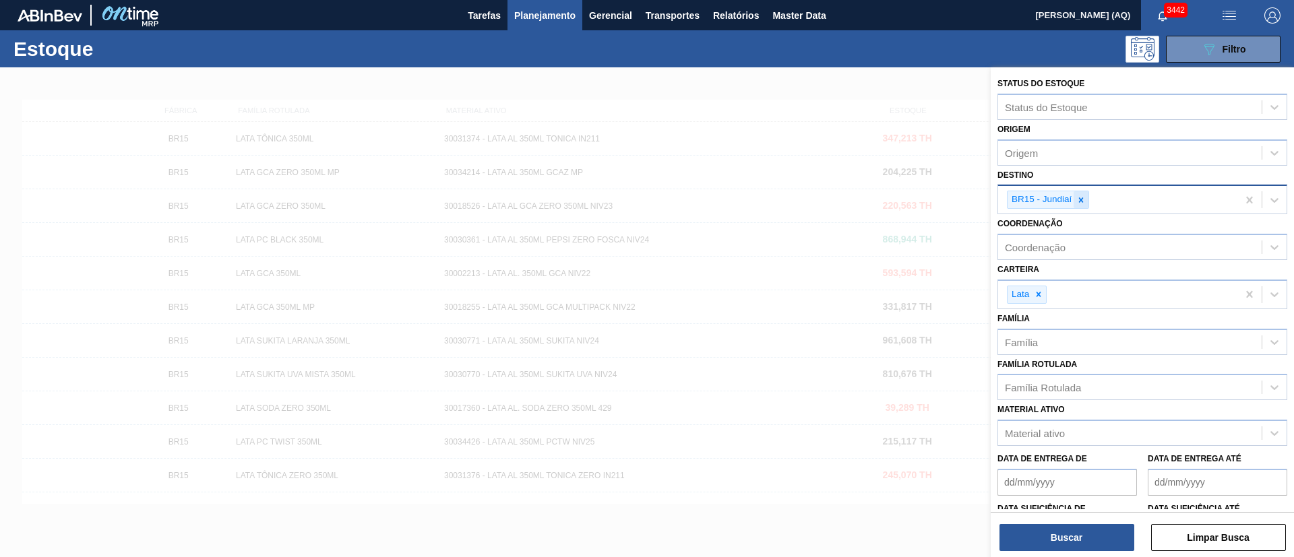
click at [1078, 197] on icon at bounding box center [1080, 199] width 9 height 9
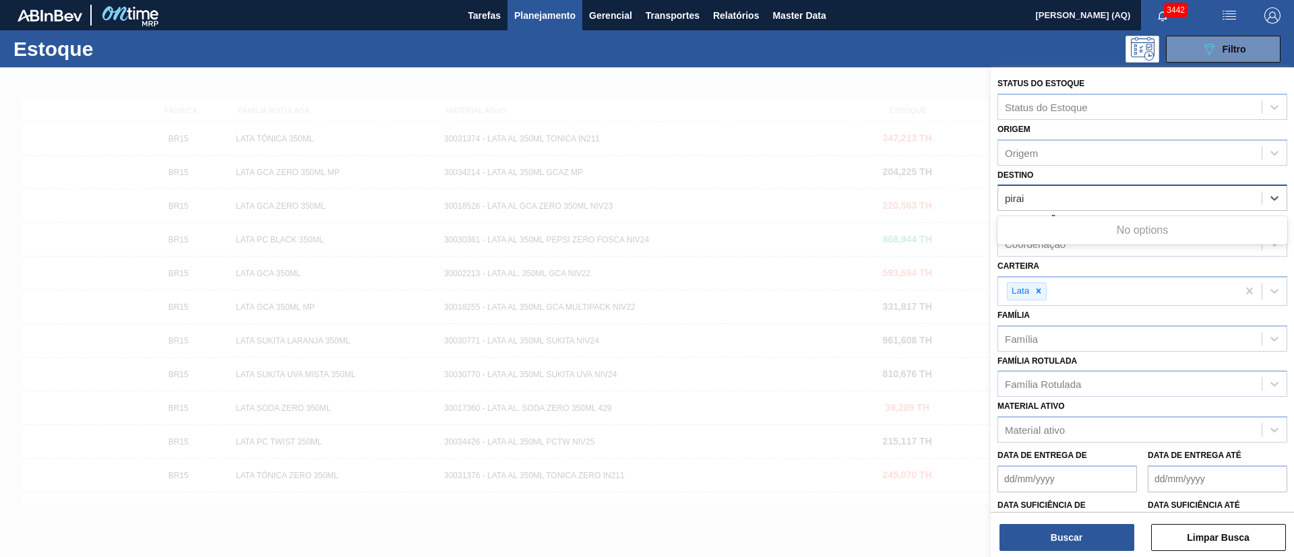
type input "pira"
click at [1081, 221] on div "BR13 - Piraí" at bounding box center [1142, 231] width 290 height 25
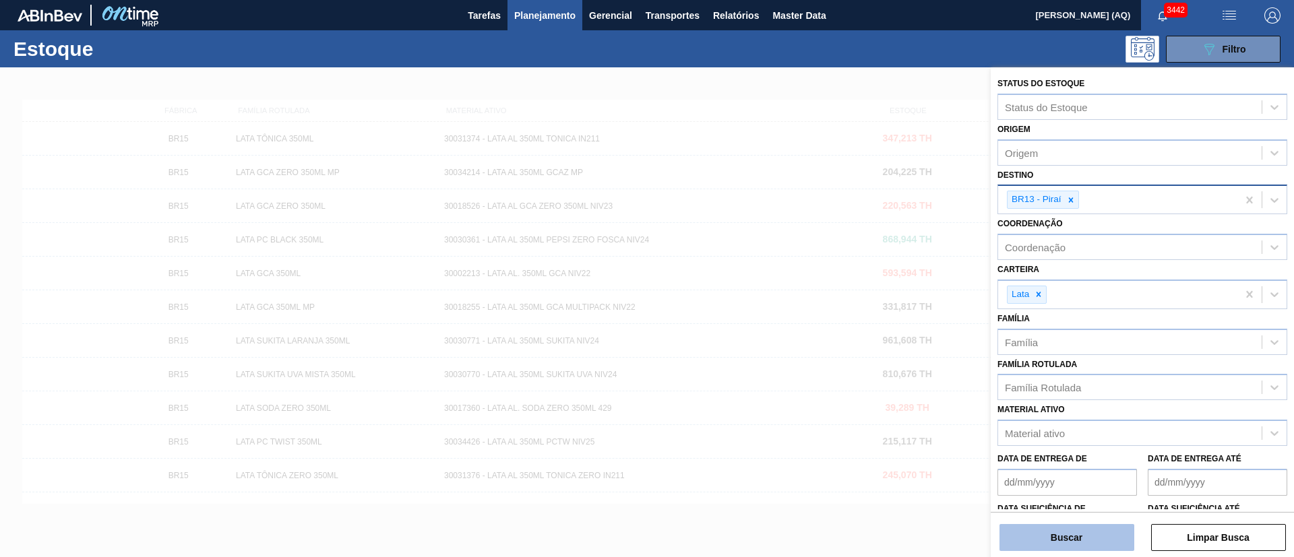
click at [1064, 542] on button "Buscar" at bounding box center [1066, 537] width 135 height 27
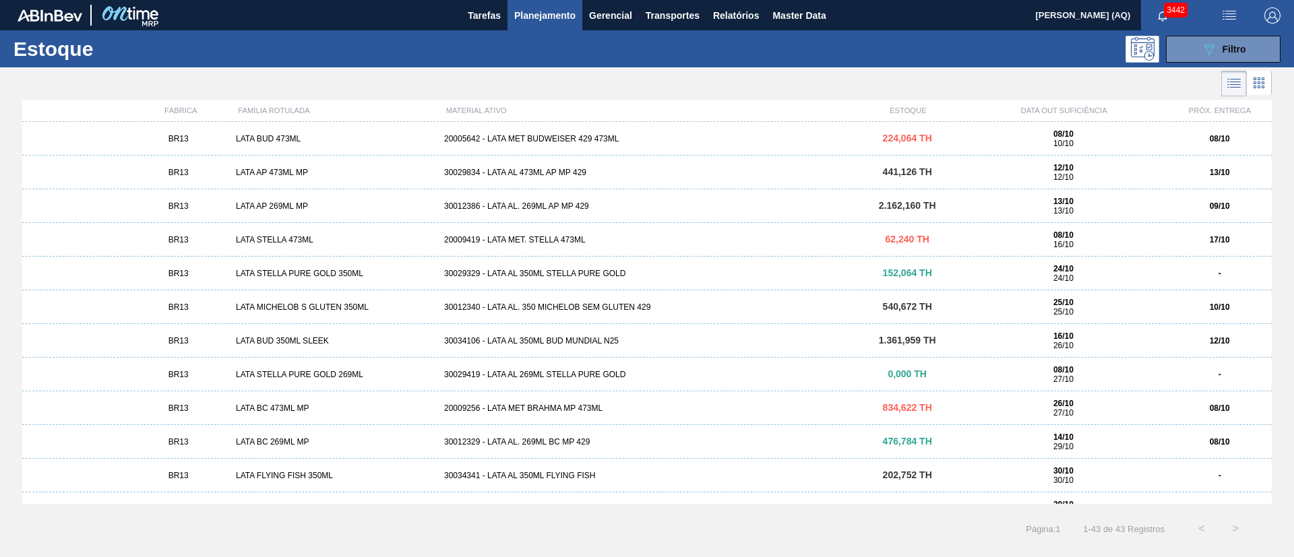
scroll to position [971, 0]
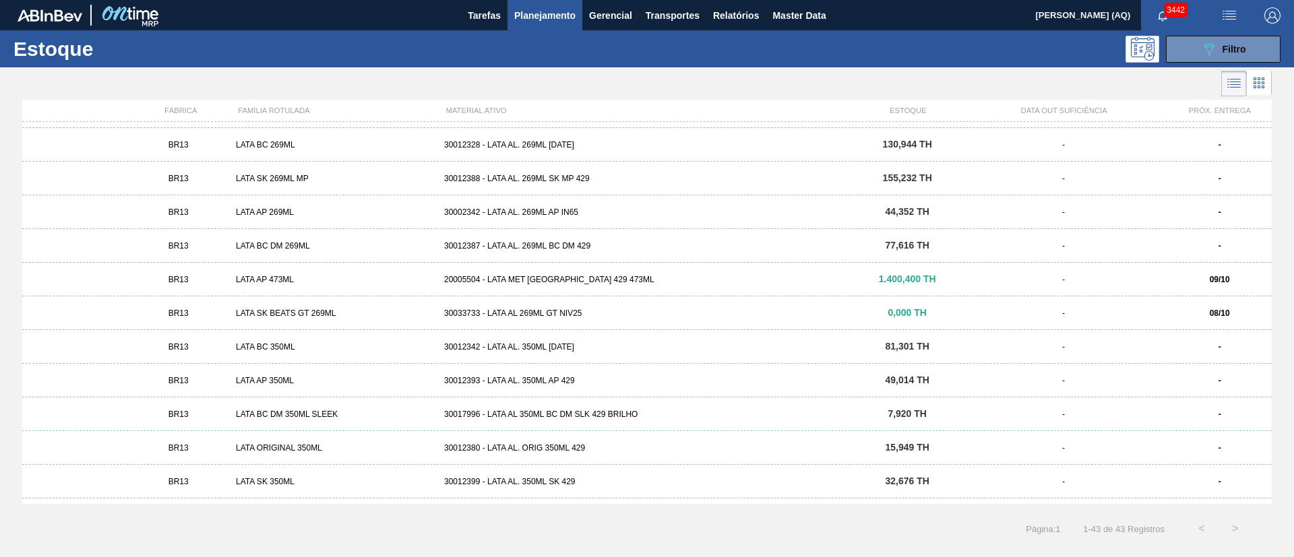
click at [338, 311] on div "LATA SK BEATS GT 269ML" at bounding box center [334, 313] width 208 height 9
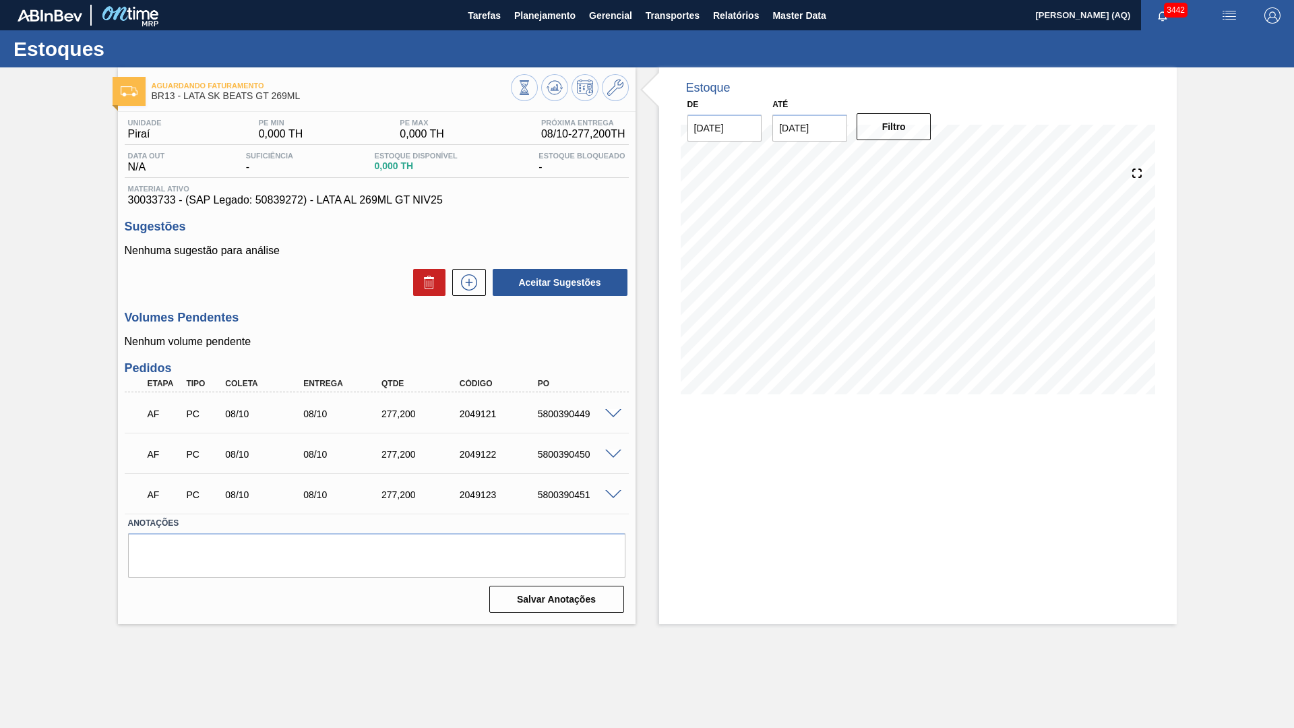
click at [808, 462] on div "Estoque De 08/10/2025 Até 30/11/2025 Filtro 04/11 Projeção de Estoque 831.6 Nec…" at bounding box center [917, 345] width 517 height 556
click at [748, 526] on div "Estoque De 08/10/2025 Até 30/11/2025 Filtro 04/11 Projeção de Estoque 831.6 Nec…" at bounding box center [917, 345] width 517 height 556
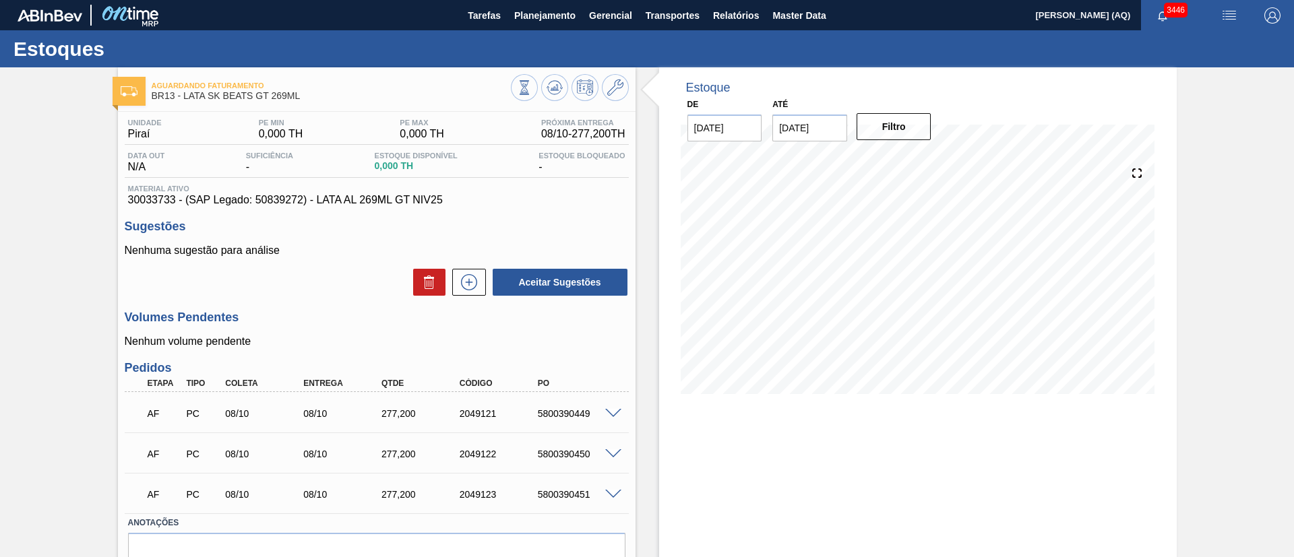
click at [320, 91] on span "BR13 - LATA SK BEATS GT 269ML" at bounding box center [331, 96] width 359 height 10
click at [549, 7] on span "Planejamento" at bounding box center [544, 15] width 61 height 16
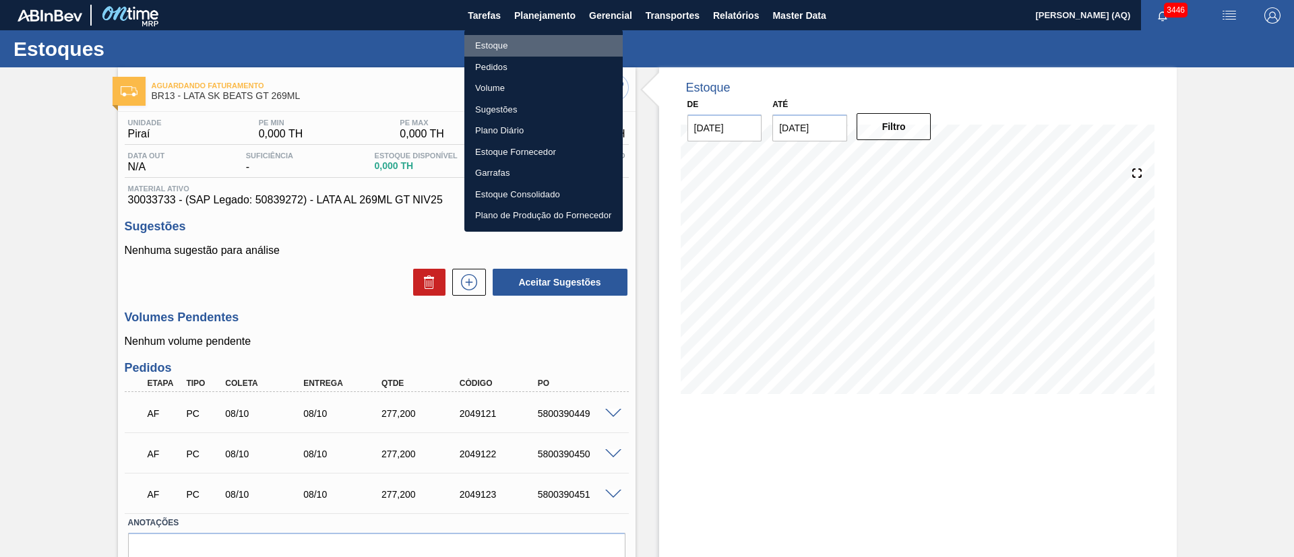
click at [501, 40] on li "Estoque" at bounding box center [543, 46] width 158 height 22
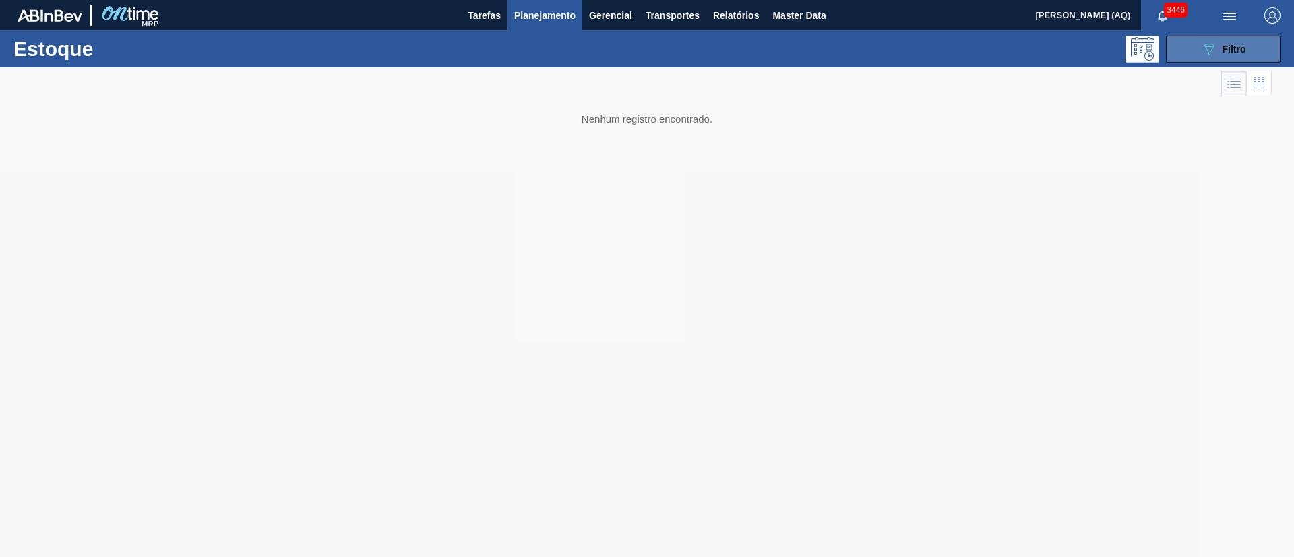
click at [1186, 53] on button "089F7B8B-B2A5-4AFE-B5C0-19BA573D28AC Filtro" at bounding box center [1223, 49] width 115 height 27
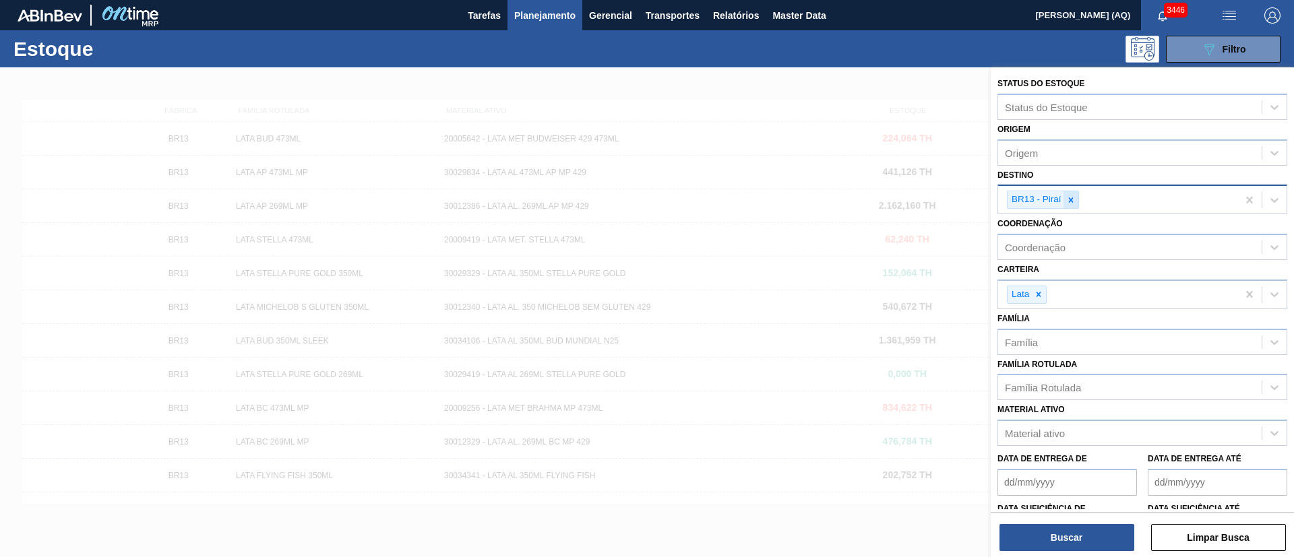
click at [1077, 198] on div at bounding box center [1070, 199] width 15 height 17
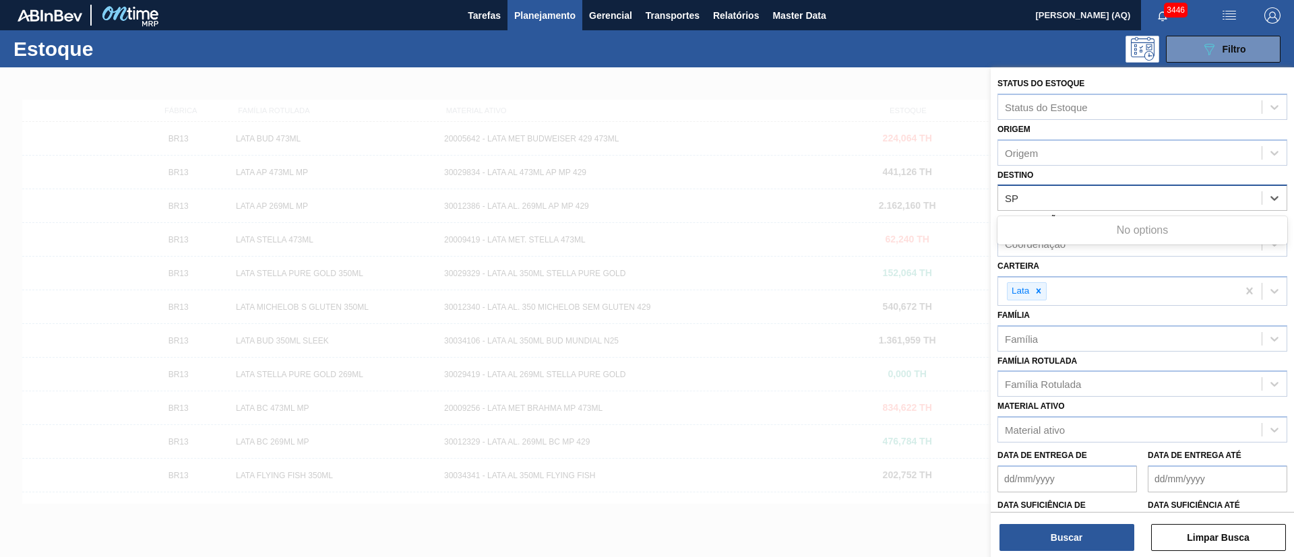
type input "S"
click at [1106, 177] on div "Destino Destino" at bounding box center [1142, 189] width 290 height 46
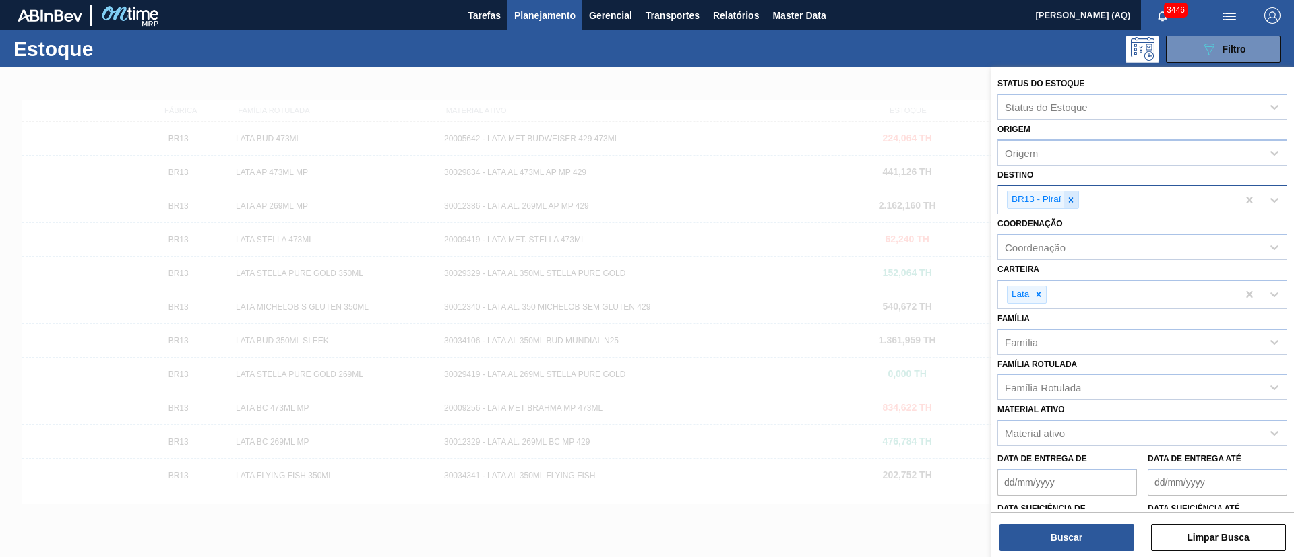
click at [1075, 203] on icon at bounding box center [1070, 199] width 9 height 9
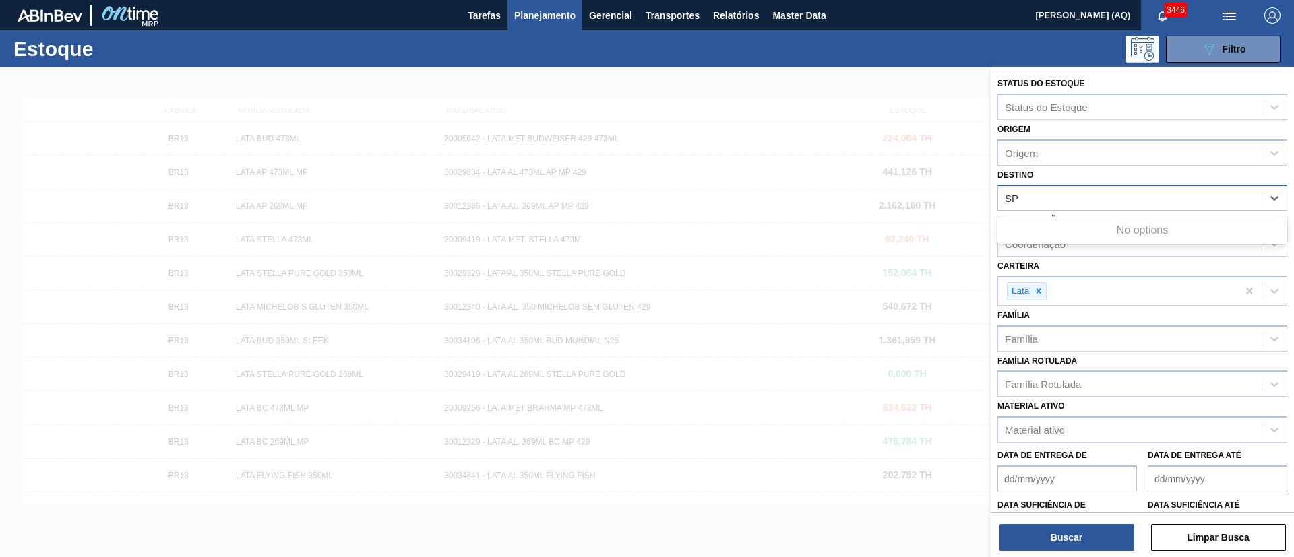
type input "S"
type input "NOVA"
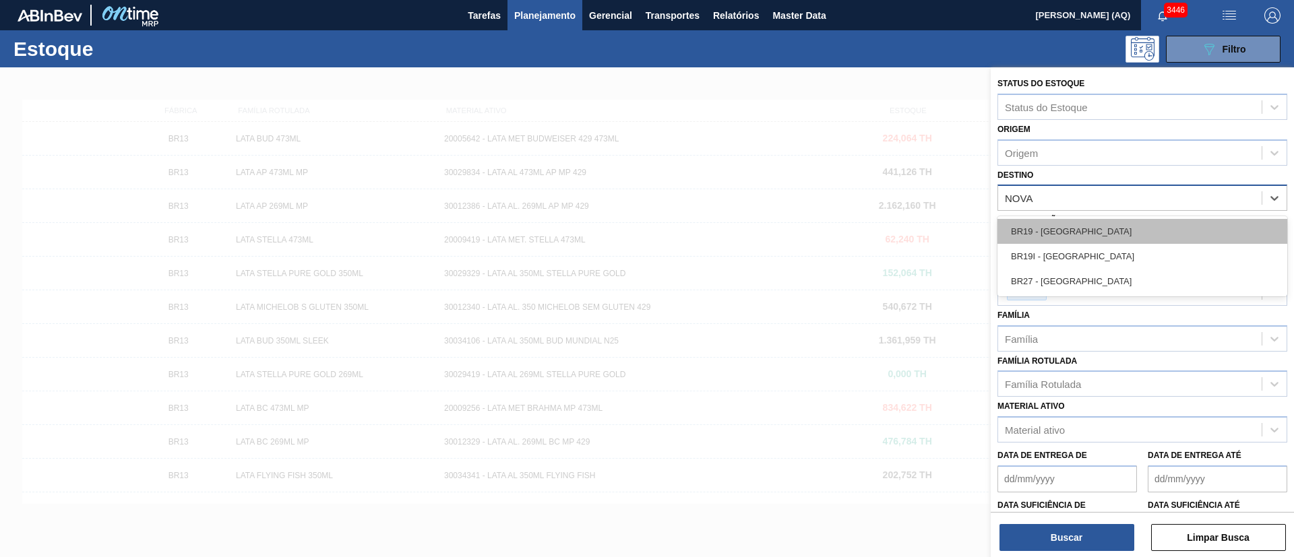
click at [1090, 226] on div "BR19 - Nova Rio" at bounding box center [1142, 231] width 290 height 25
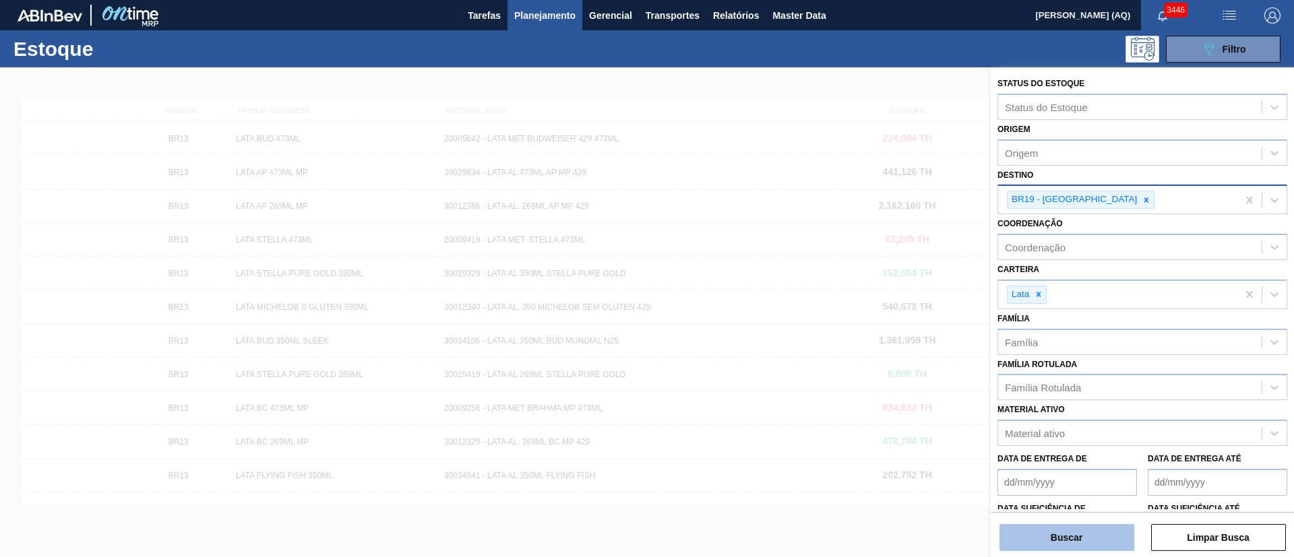
click at [1064, 525] on button "Buscar" at bounding box center [1066, 537] width 135 height 27
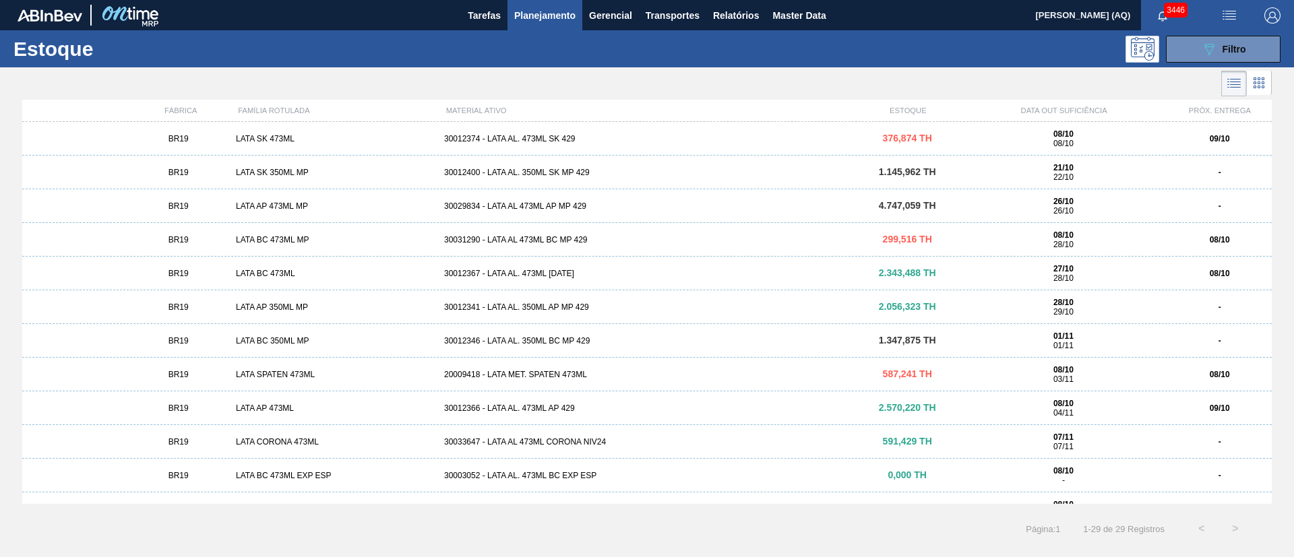
click at [575, 378] on div "20009418 - LATA MET. SPATEN 473ML" at bounding box center [647, 374] width 416 height 9
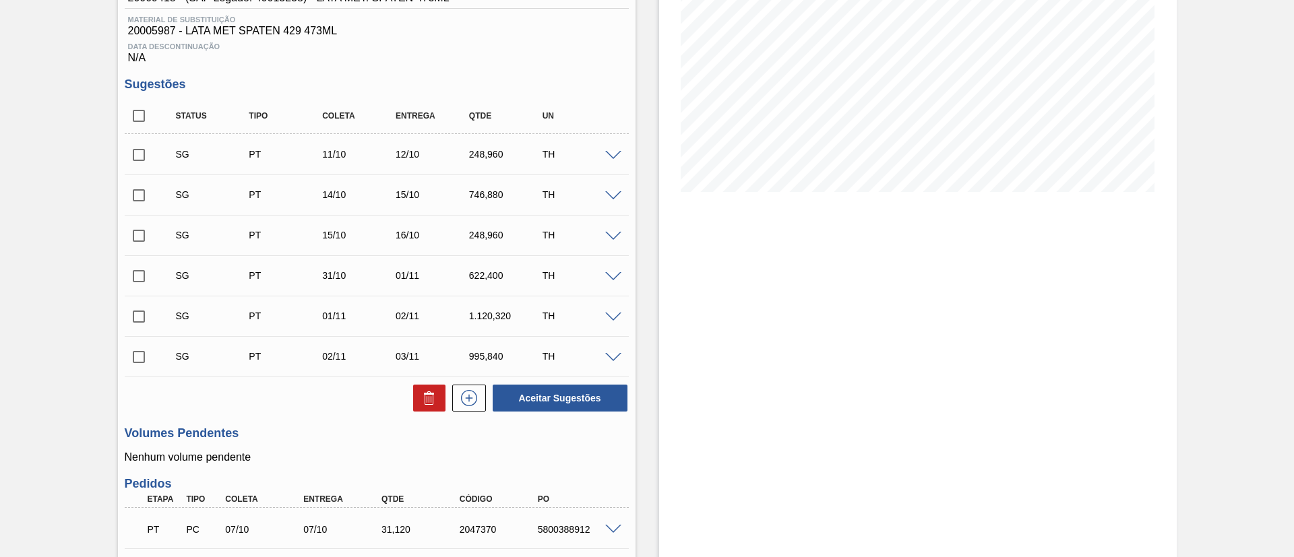
scroll to position [303, 0]
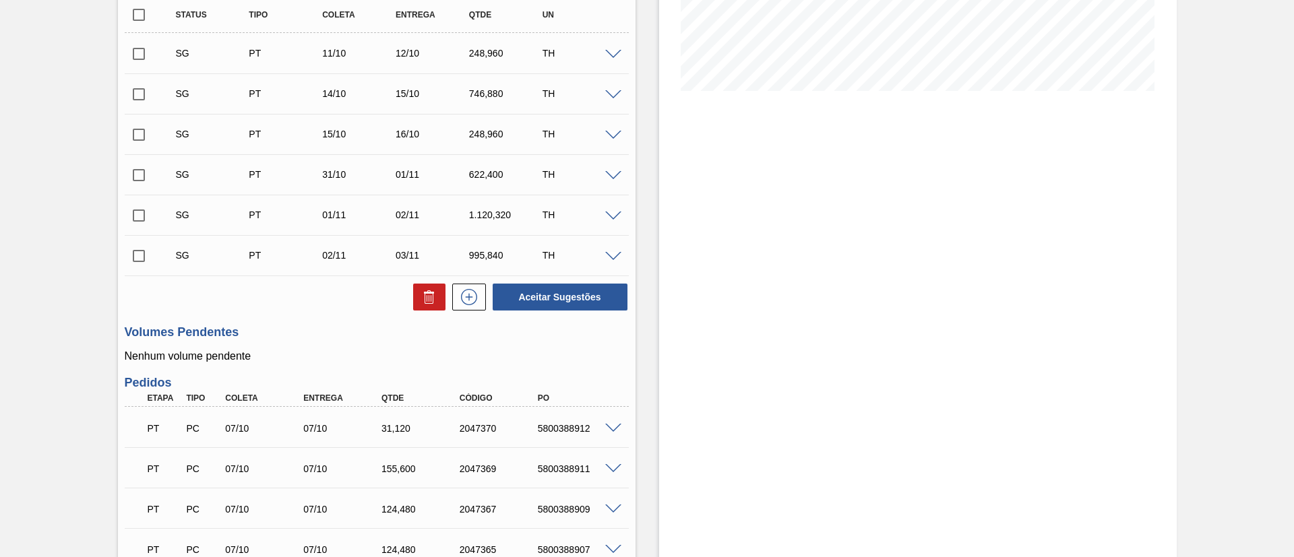
click at [133, 21] on input "checkbox" at bounding box center [139, 15] width 28 height 28
checkbox input "true"
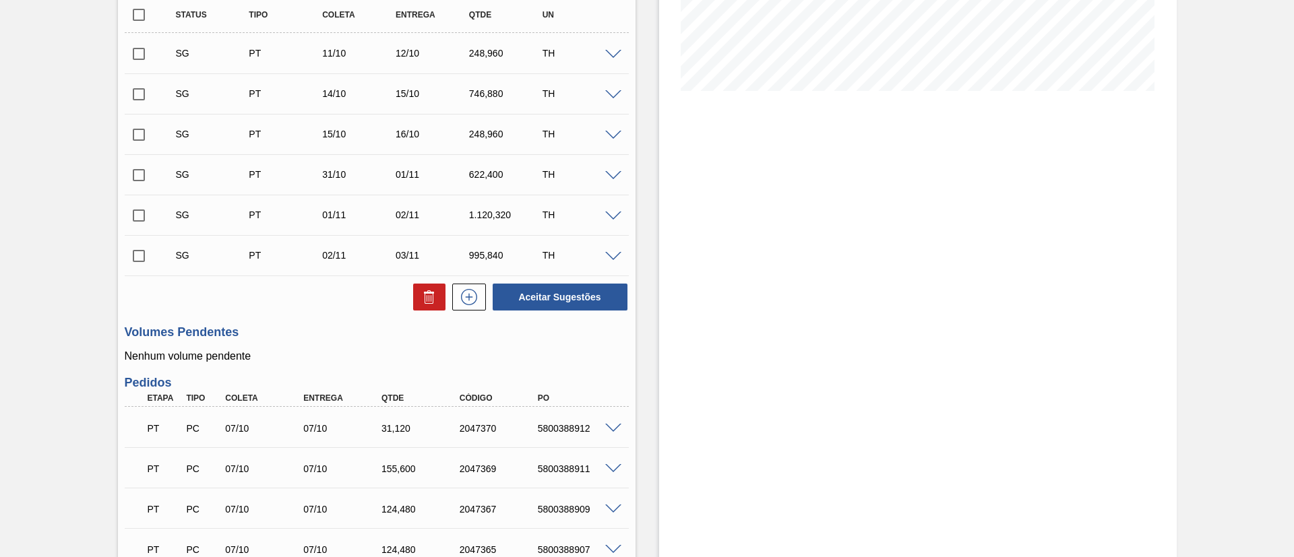
checkbox input "true"
click at [424, 287] on button at bounding box center [429, 297] width 32 height 27
checkbox input "false"
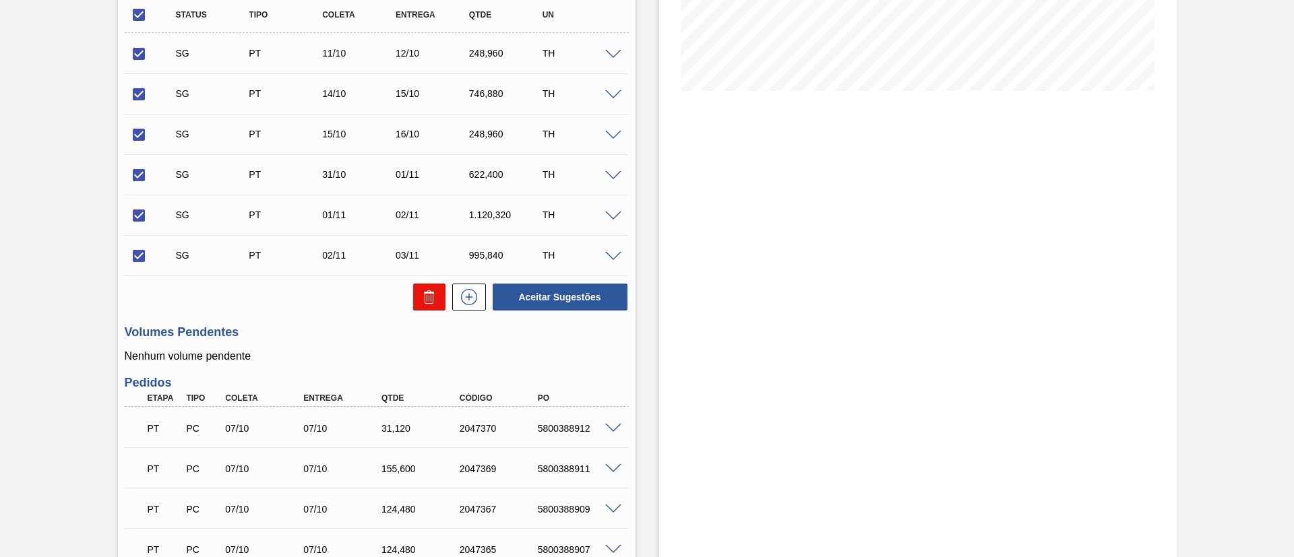
checkbox input "false"
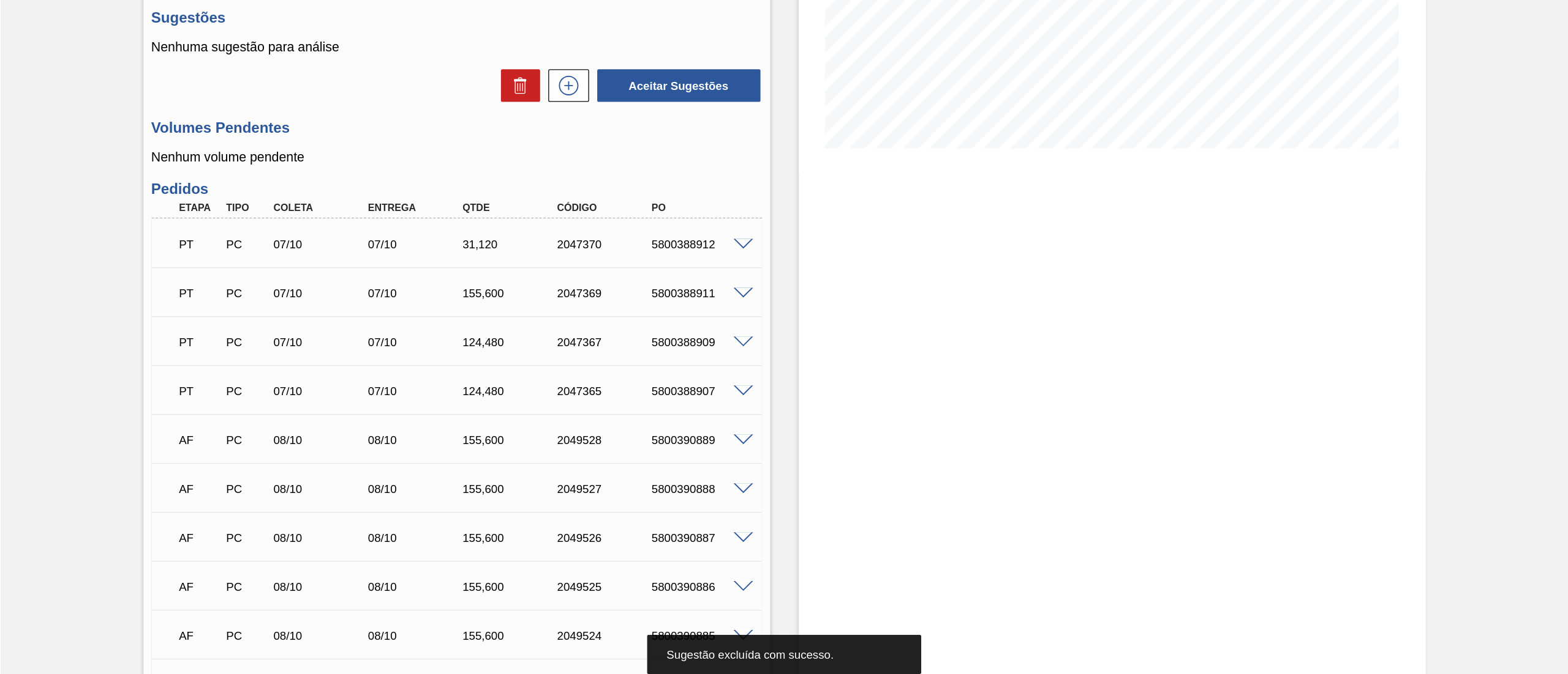
scroll to position [339, 0]
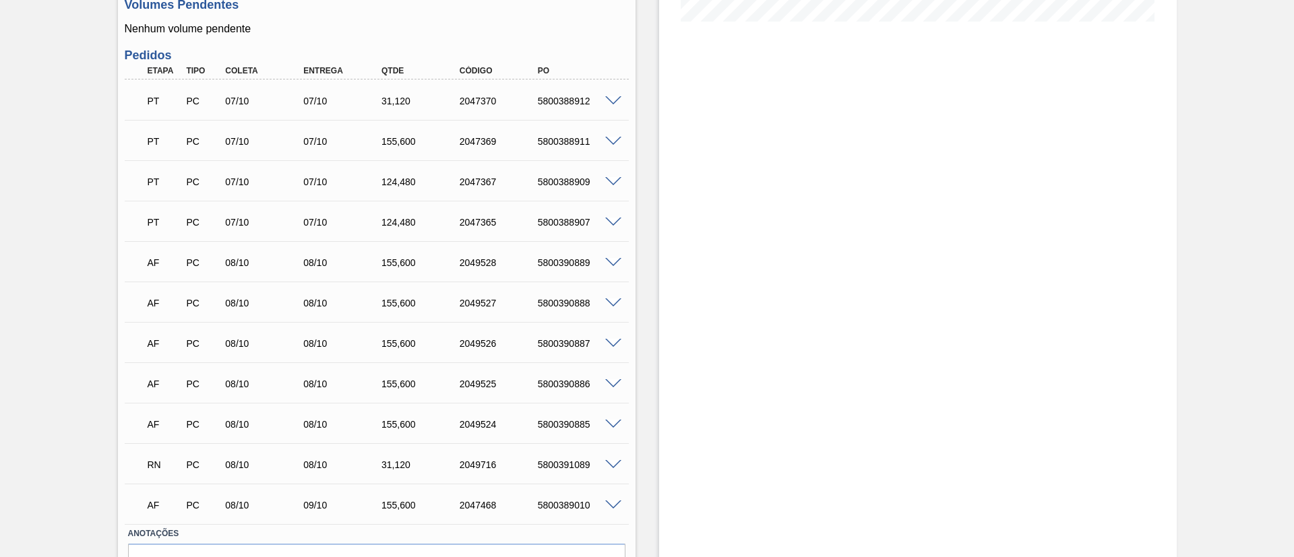
click at [79, 330] on div "Pedido em Trânsito BR19 - LATA SPATEN 473ML Unidade Nova Rio PE MIN 760,303 TH …" at bounding box center [647, 165] width 1294 height 940
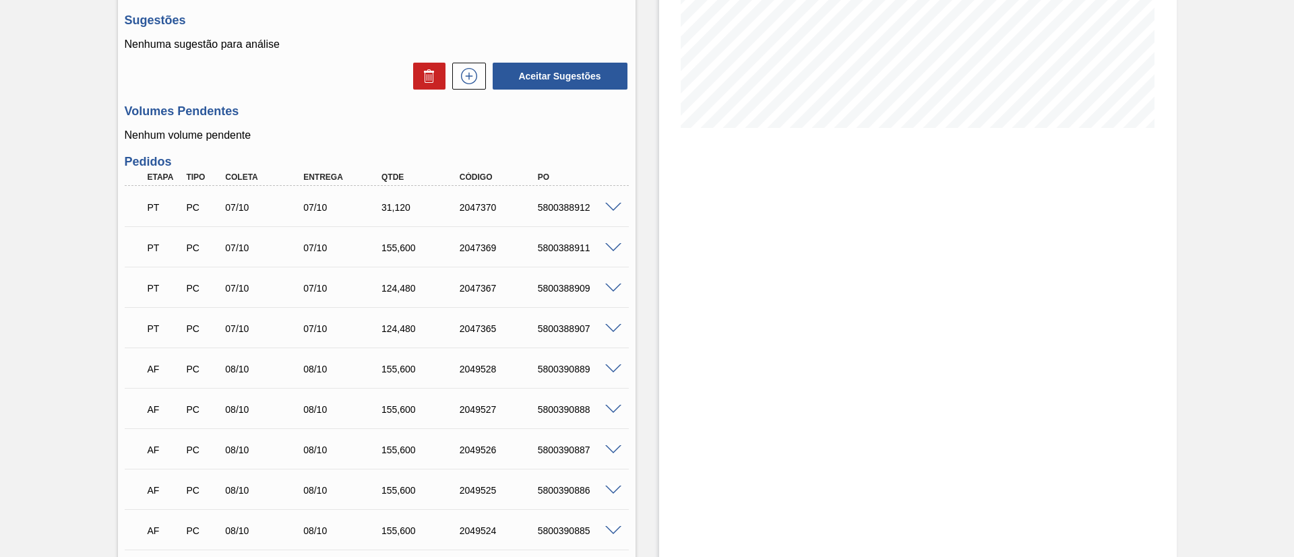
scroll to position [367, 0]
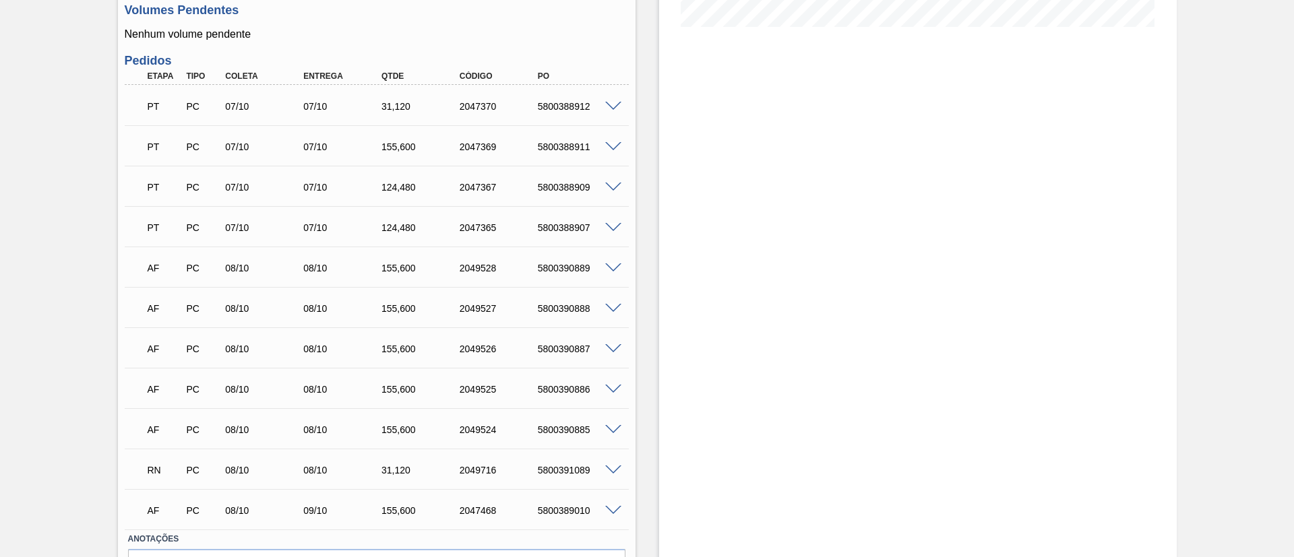
click at [615, 510] on span at bounding box center [613, 511] width 16 height 10
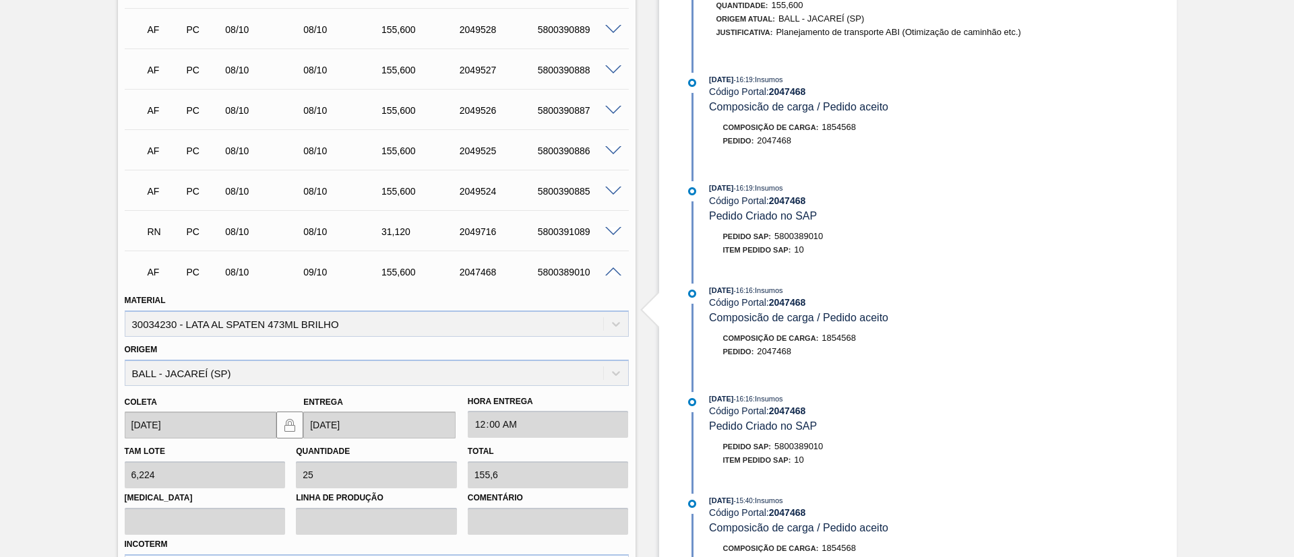
scroll to position [670, 0]
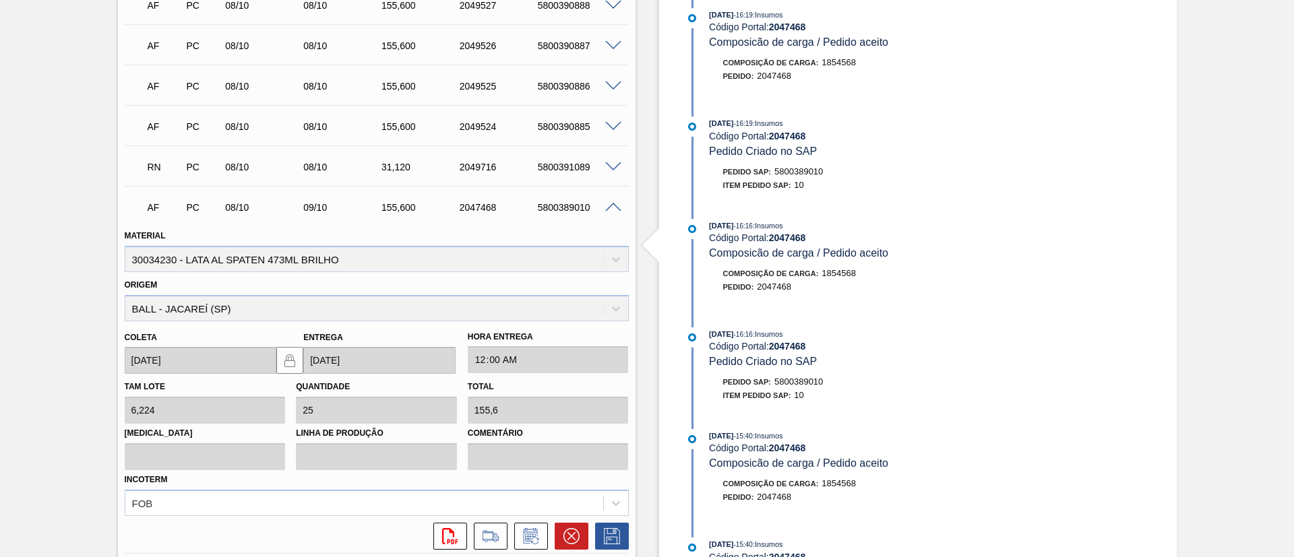
click at [614, 206] on span at bounding box center [613, 208] width 16 height 10
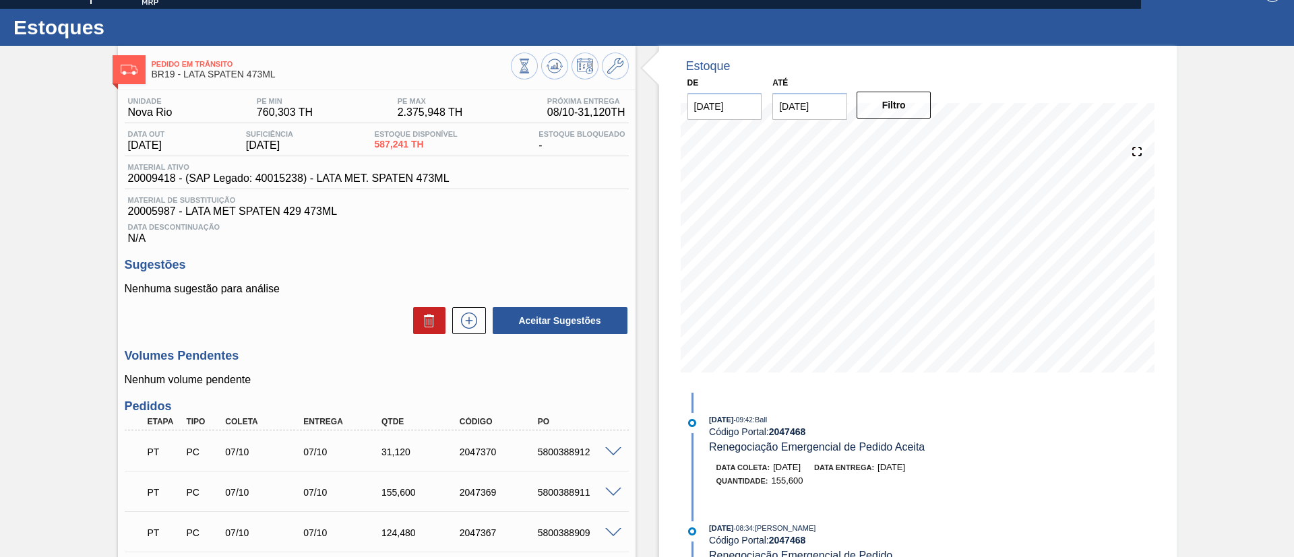
scroll to position [0, 0]
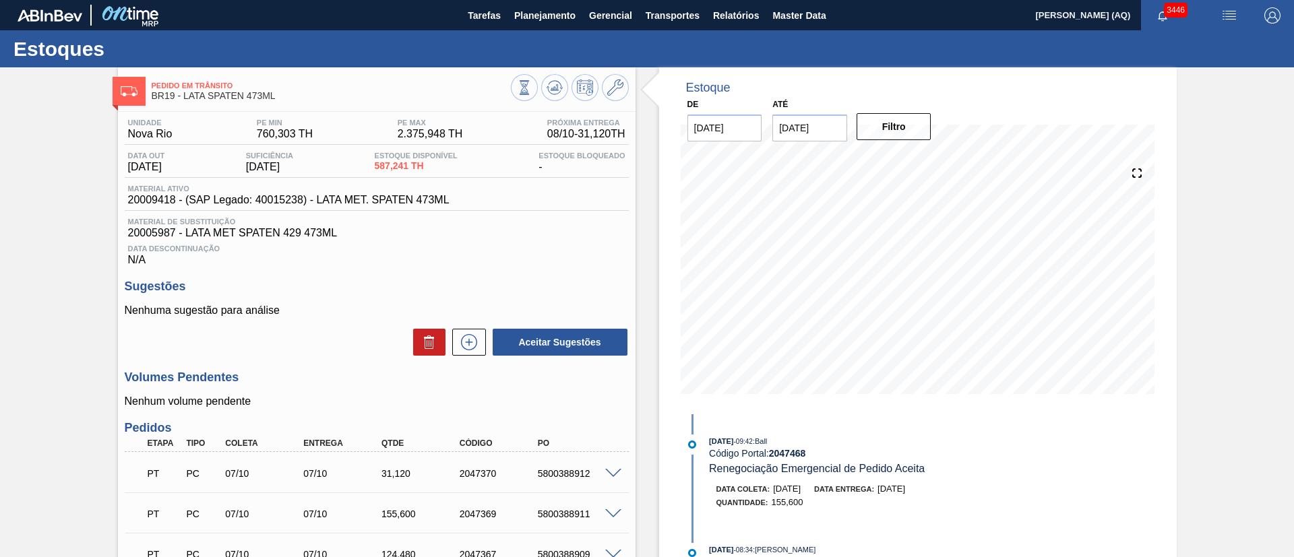
click at [398, 55] on div "Estoques" at bounding box center [647, 48] width 1294 height 37
click at [1235, 141] on div "Pedido em Trânsito BR19 - LATA SPATEN 473ML Unidade Nova Rio PE MIN 760,303 TH …" at bounding box center [647, 537] width 1294 height 940
